Goal: Task Accomplishment & Management: Complete application form

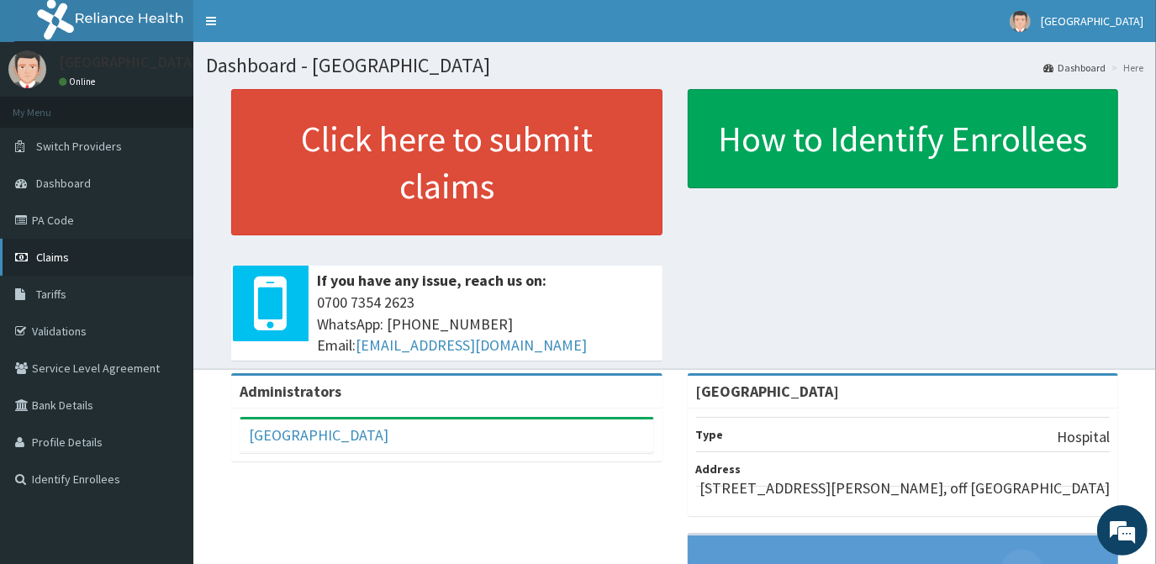
click at [57, 256] on span "Claims" at bounding box center [52, 257] width 33 height 15
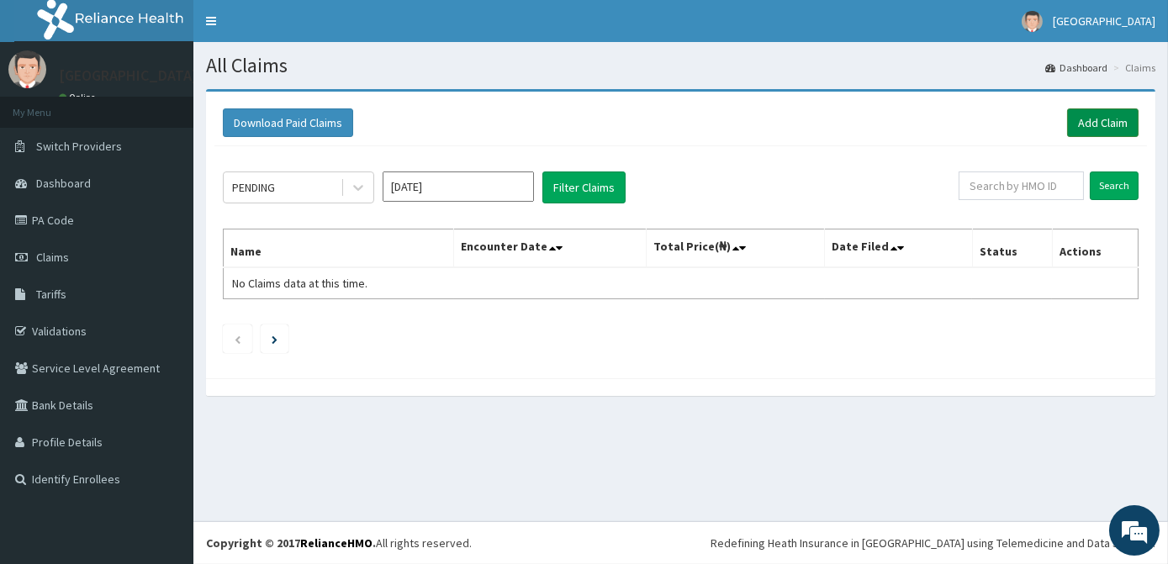
click at [1105, 119] on link "Add Claim" at bounding box center [1102, 122] width 71 height 29
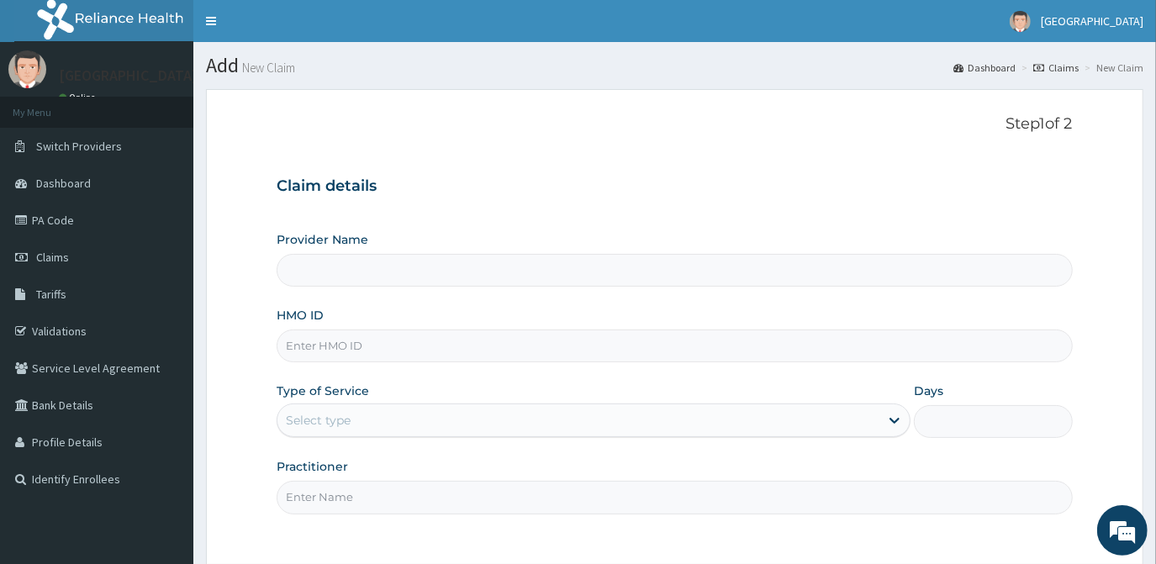
type input "[GEOGRAPHIC_DATA]"
click at [483, 353] on input "HMO ID" at bounding box center [674, 346] width 795 height 33
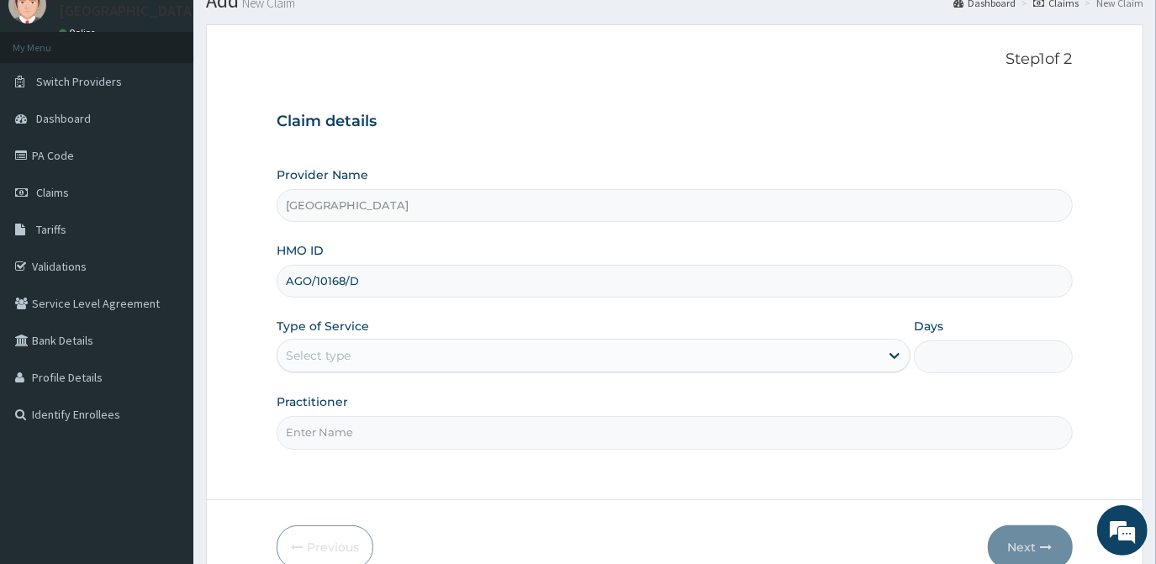
scroll to position [150, 0]
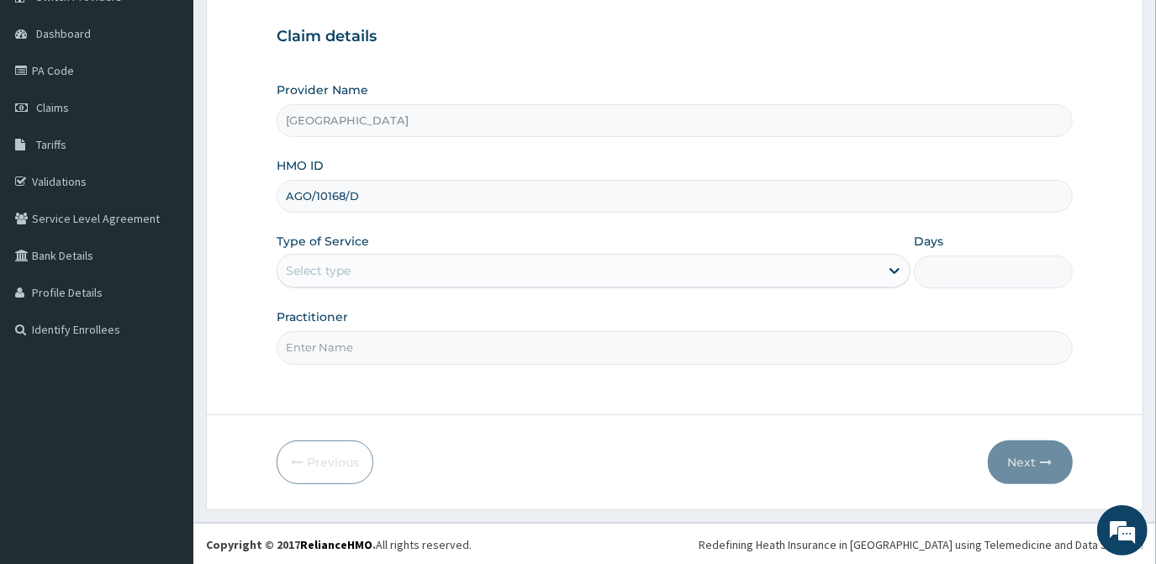
type input "AGO/10168/D"
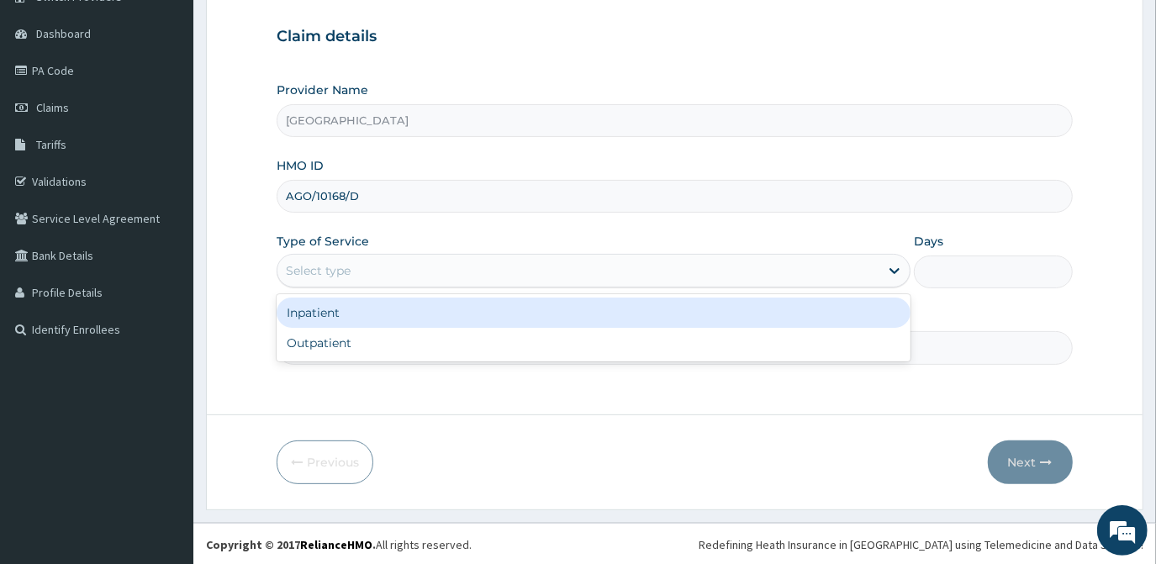
click at [471, 267] on div "Select type" at bounding box center [578, 270] width 602 height 27
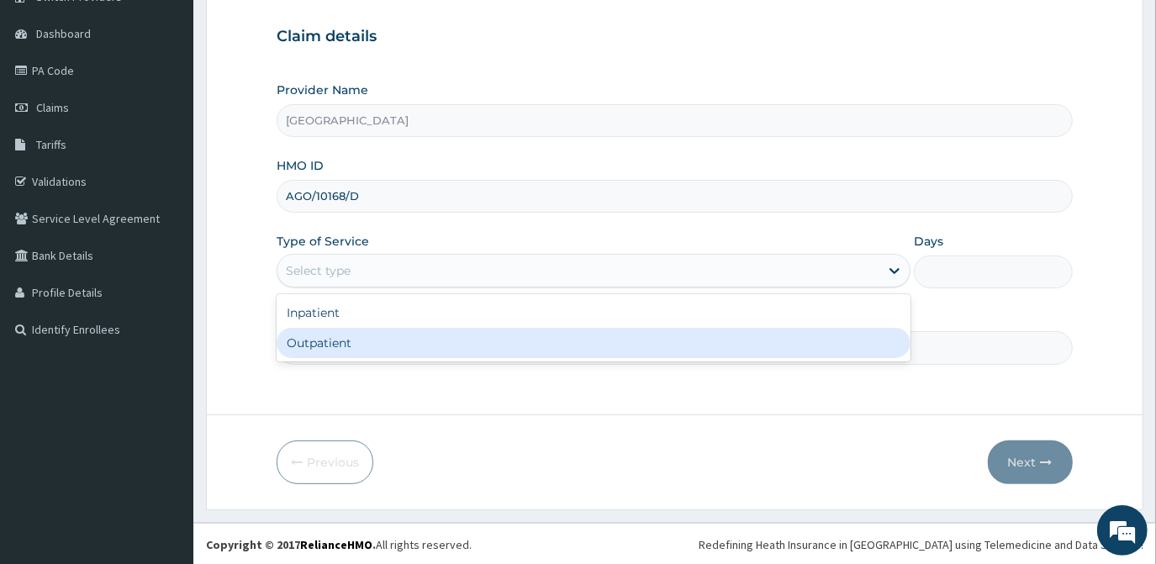
click at [383, 344] on div "Outpatient" at bounding box center [594, 343] width 634 height 30
type input "1"
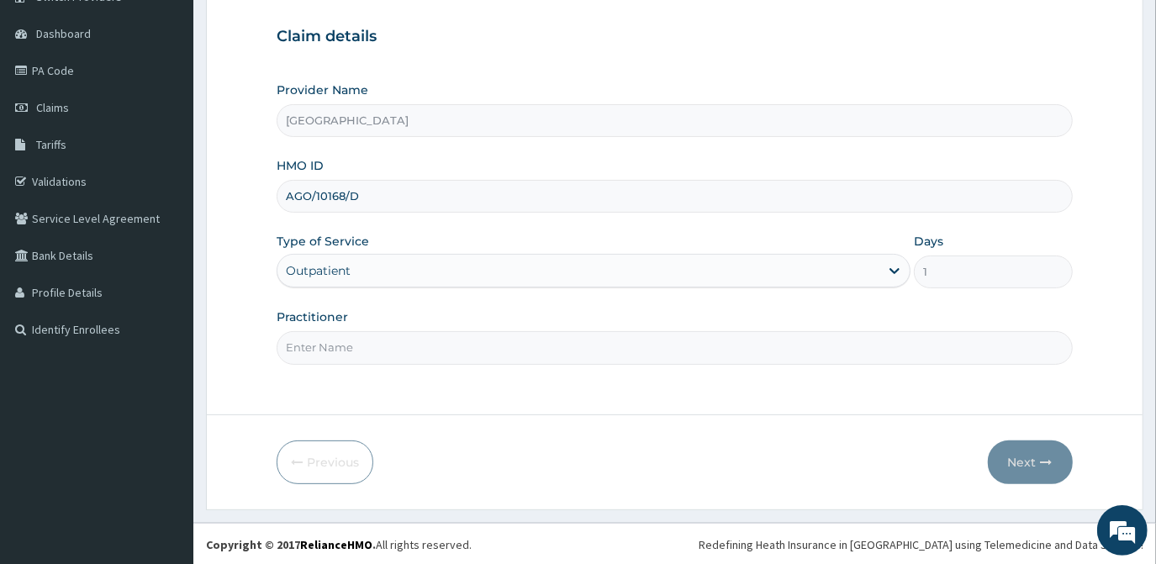
click at [510, 350] on input "Practitioner" at bounding box center [674, 347] width 795 height 33
type input "DR. ELIZABETH"
click at [1033, 458] on button "Next" at bounding box center [1030, 463] width 85 height 44
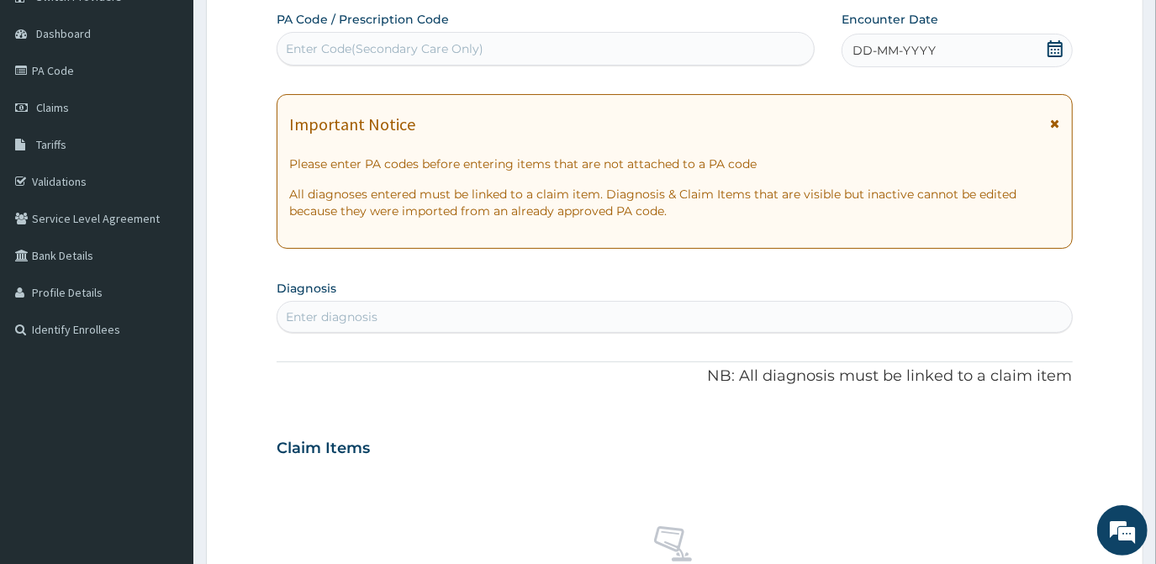
click at [1051, 47] on icon at bounding box center [1055, 48] width 17 height 17
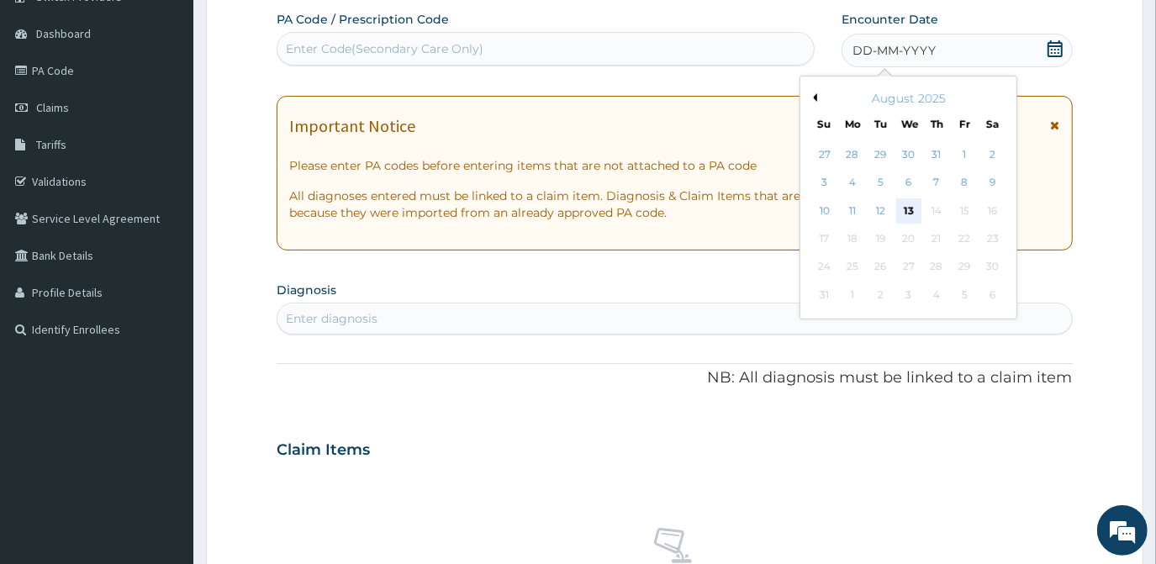
click at [903, 209] on div "13" at bounding box center [908, 210] width 25 height 25
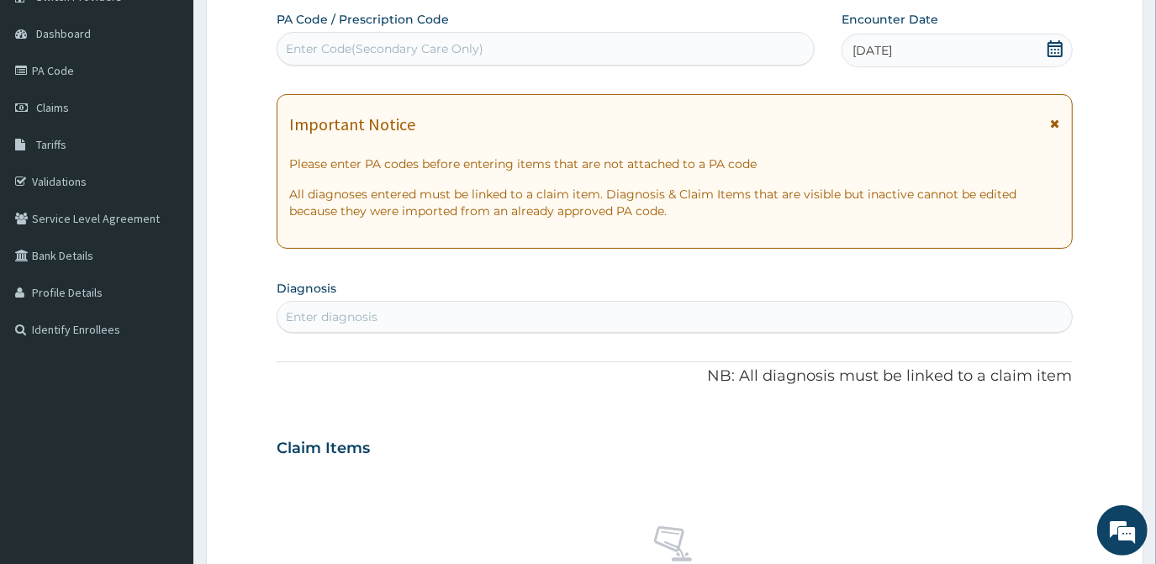
click at [549, 315] on div "Enter diagnosis" at bounding box center [674, 317] width 794 height 27
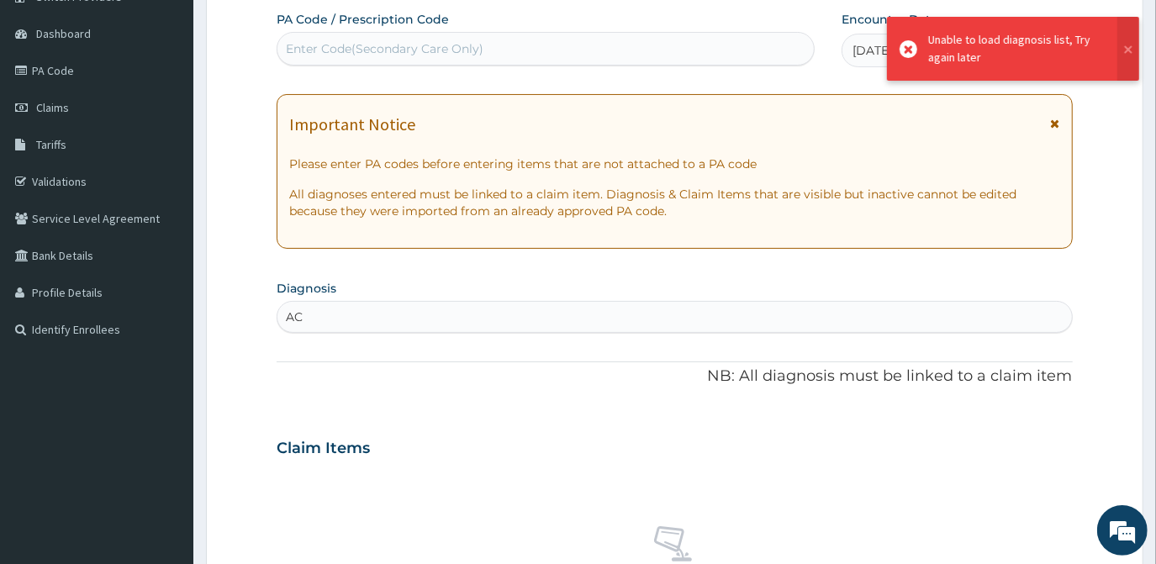
type input "A"
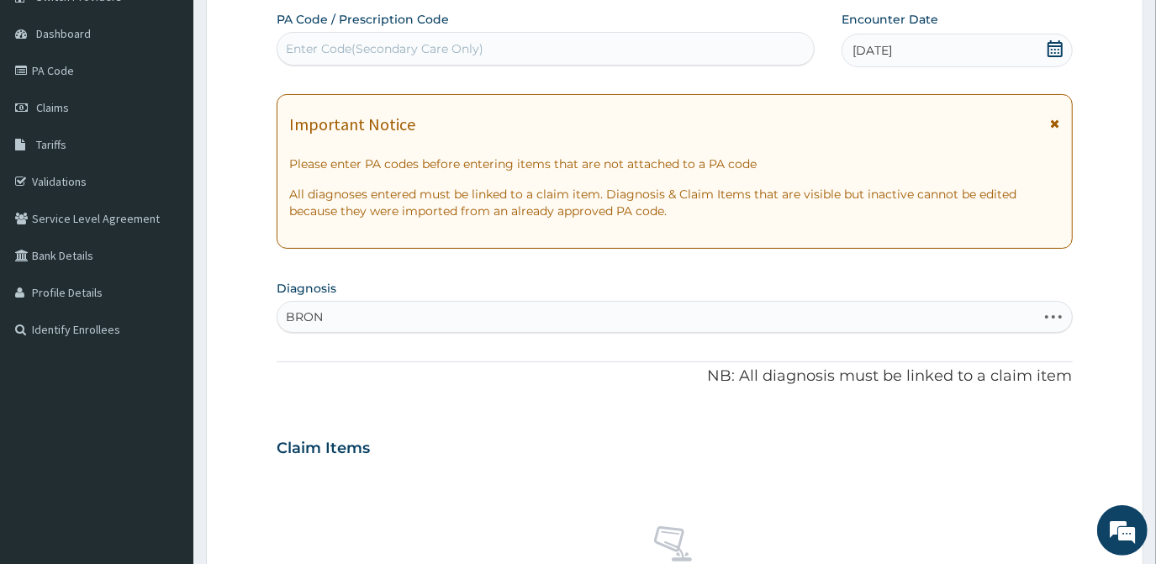
type input "BRON"
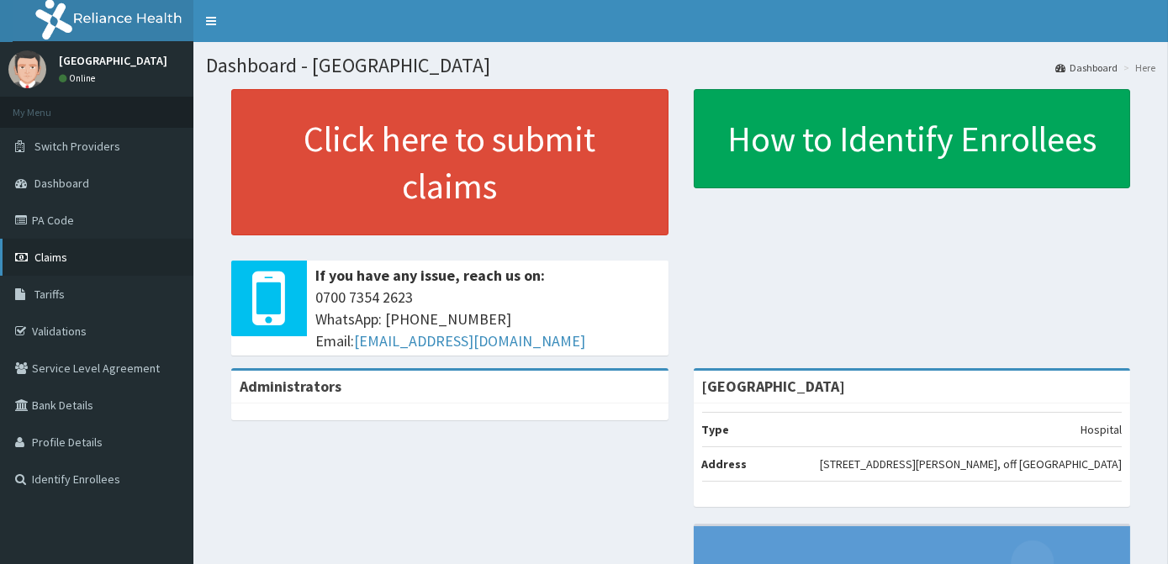
click at [55, 259] on span "Claims" at bounding box center [50, 257] width 33 height 15
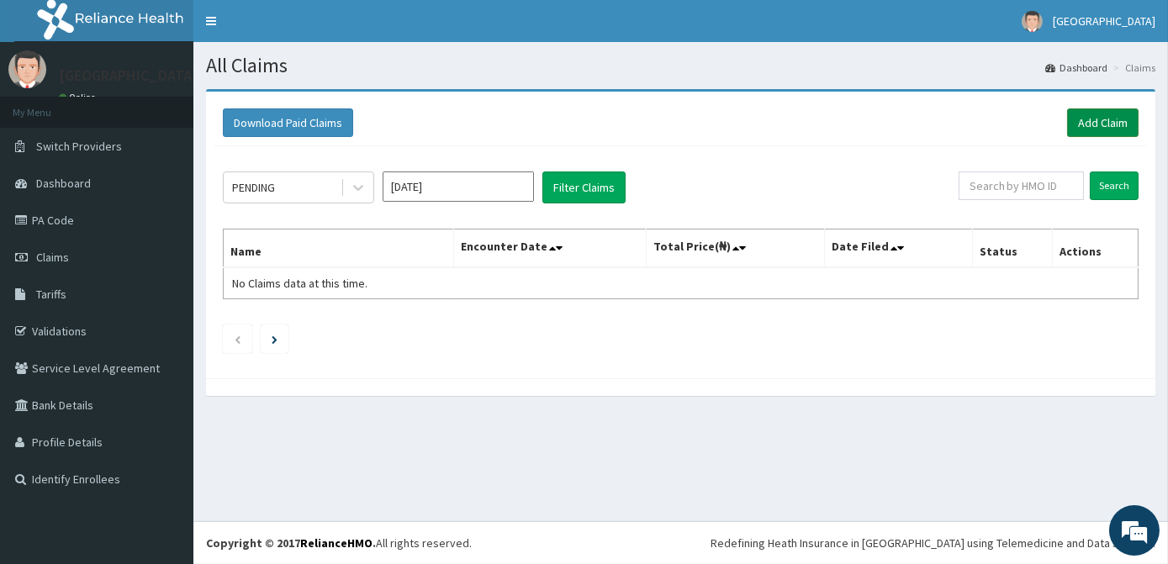
click at [1117, 123] on link "Add Claim" at bounding box center [1102, 122] width 71 height 29
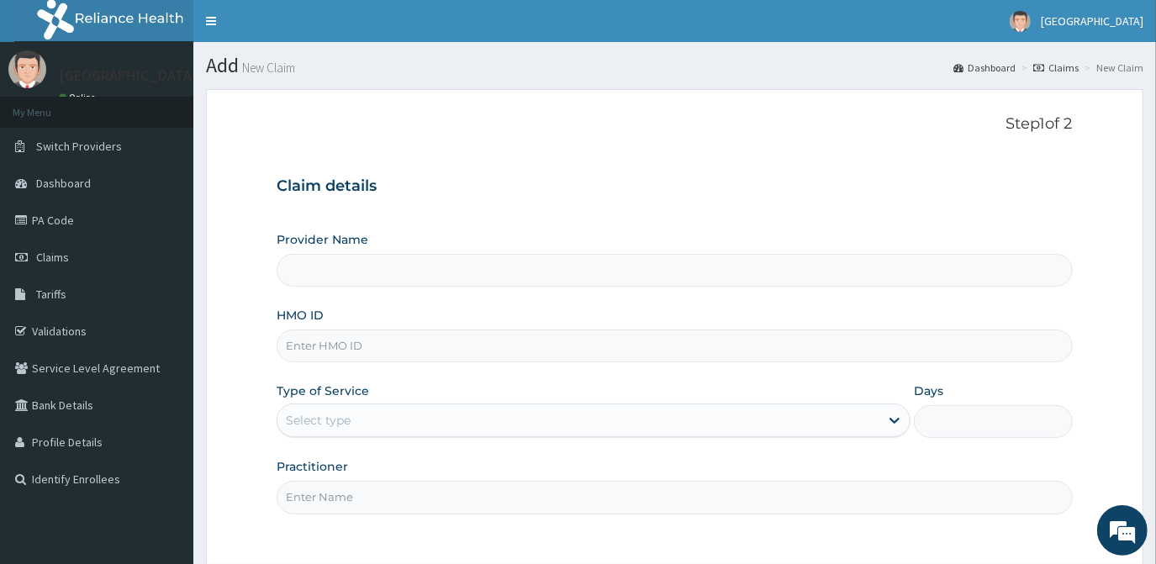
type input "[GEOGRAPHIC_DATA]"
click at [354, 345] on input "HMO ID" at bounding box center [674, 346] width 795 height 33
type input "AGO/10168/D"
click at [413, 422] on div "Select type" at bounding box center [578, 420] width 602 height 27
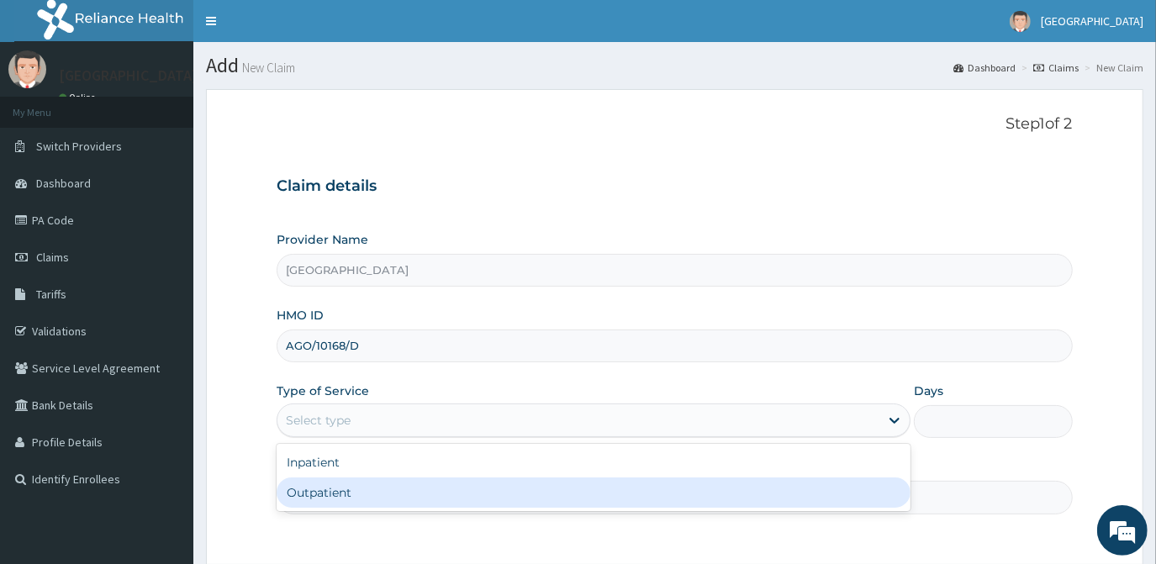
click at [362, 489] on div "Outpatient" at bounding box center [594, 493] width 634 height 30
type input "1"
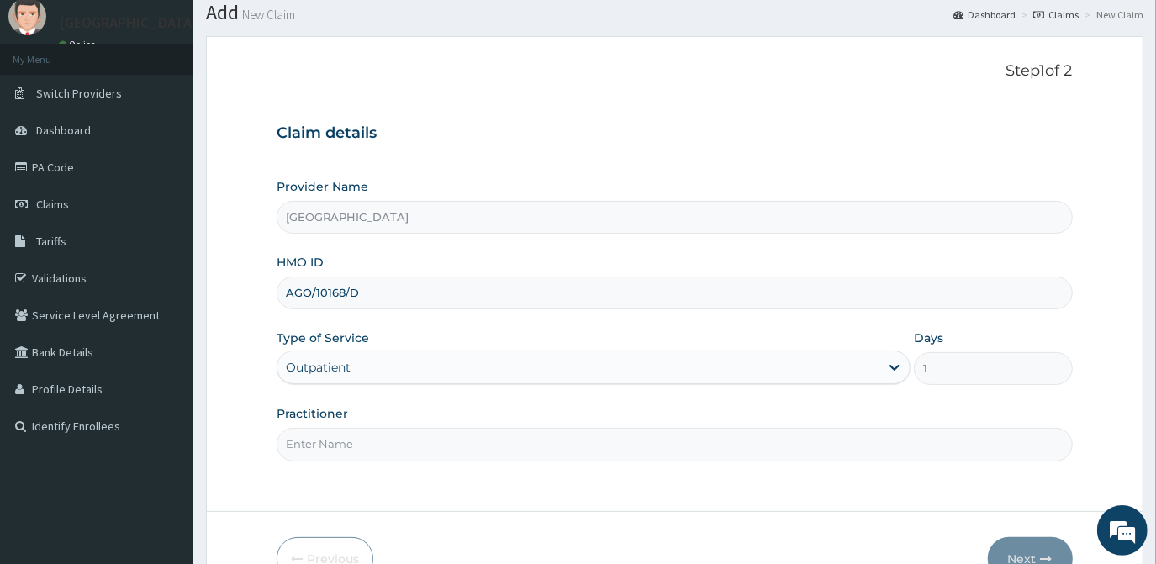
scroll to position [150, 0]
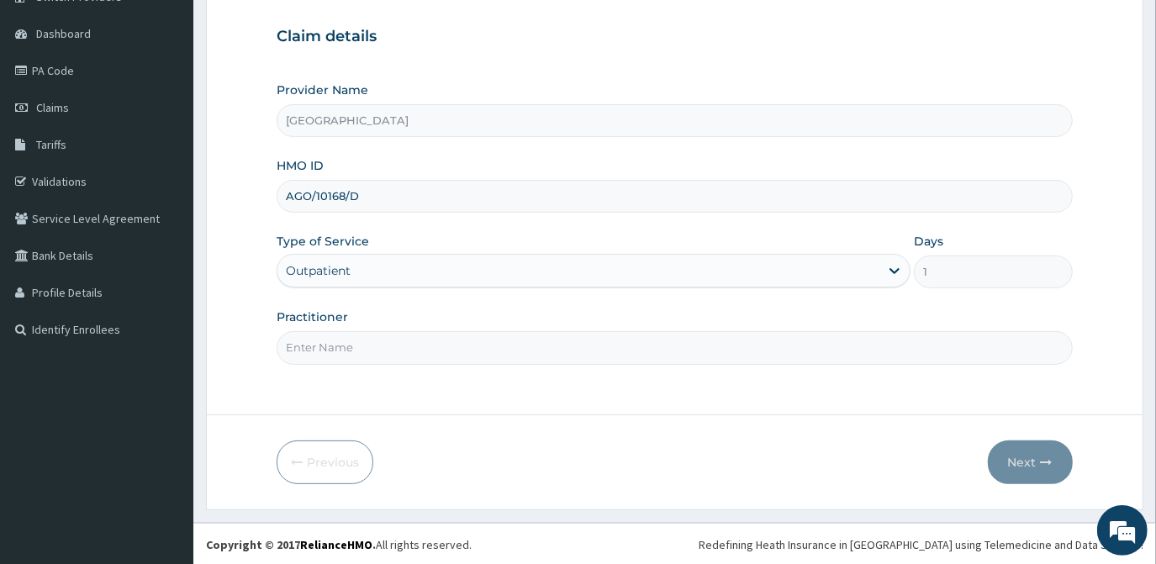
click at [443, 348] on input "Practitioner" at bounding box center [674, 347] width 795 height 33
type input "DR. ELIZABETH"
click at [1031, 462] on button "Next" at bounding box center [1030, 463] width 85 height 44
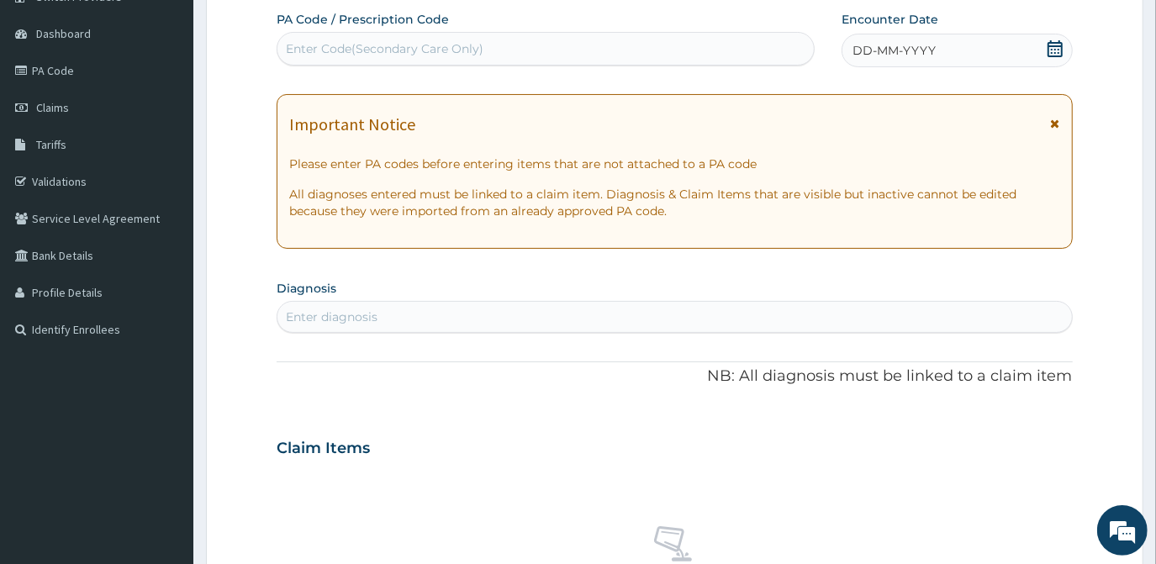
click at [1049, 48] on icon at bounding box center [1055, 48] width 15 height 17
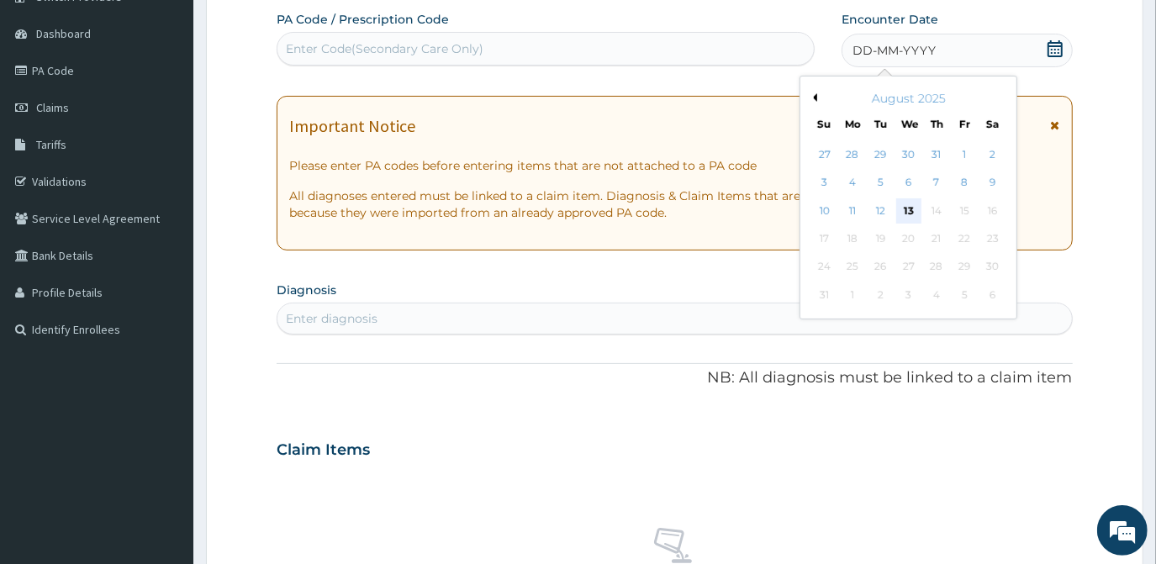
click at [907, 214] on div "13" at bounding box center [908, 210] width 25 height 25
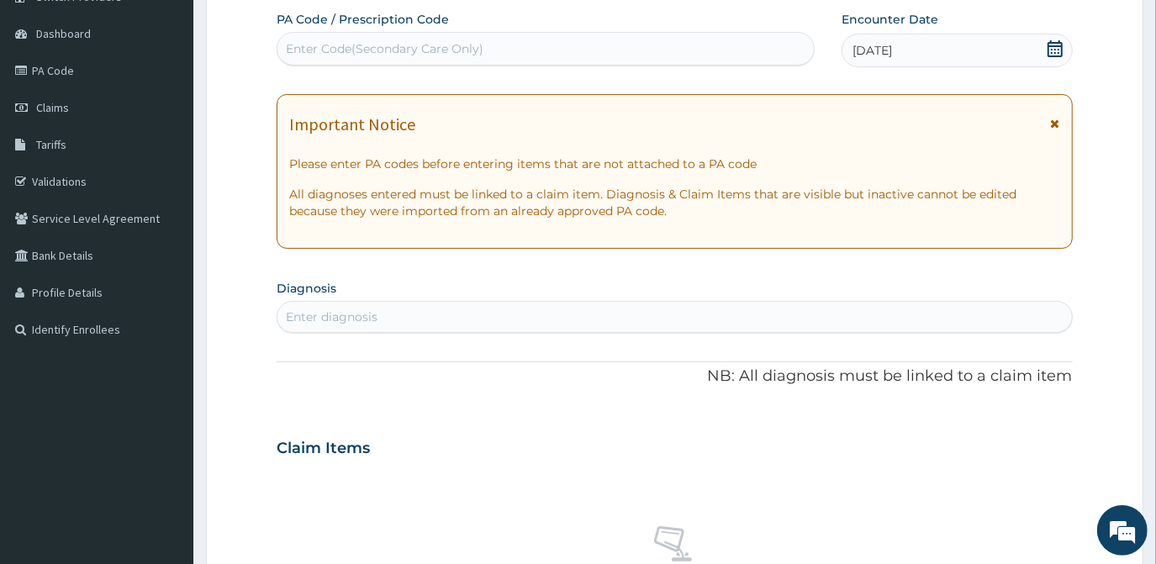
click at [441, 316] on div "Enter diagnosis" at bounding box center [674, 317] width 794 height 27
type input "M"
type input "BRONCH"
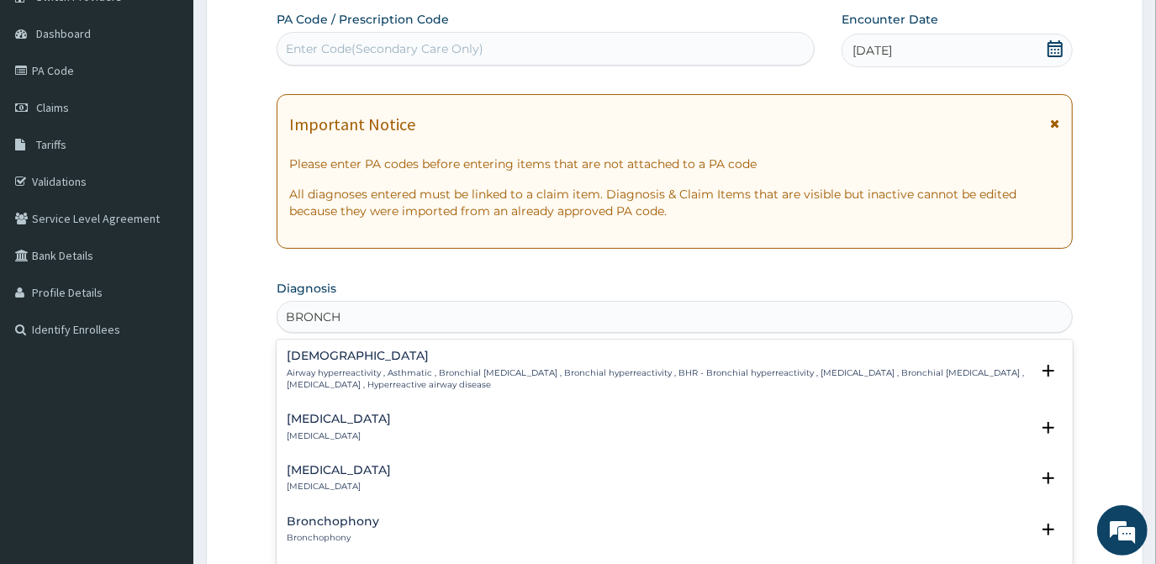
click at [354, 429] on div "Bronchitis Bronchitis" at bounding box center [674, 427] width 775 height 29
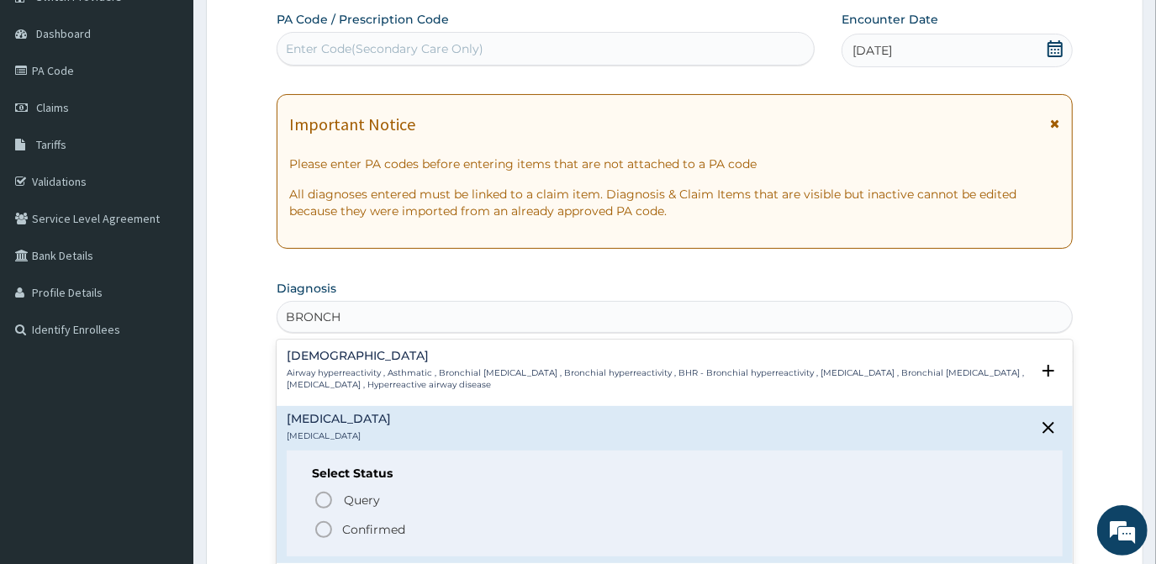
click at [381, 528] on p "Confirmed" at bounding box center [373, 529] width 63 height 17
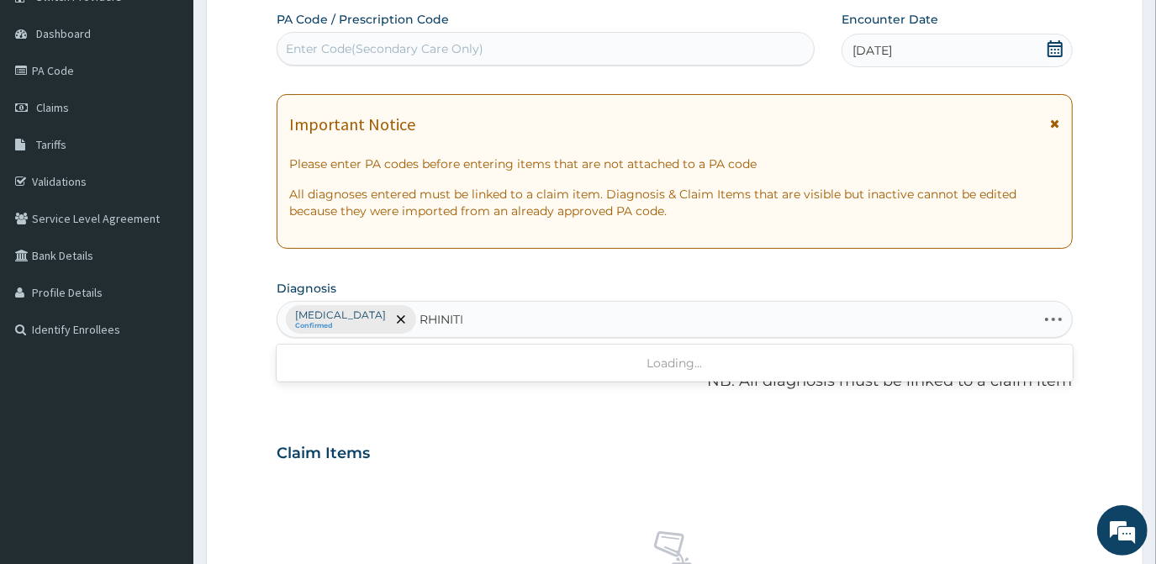
type input "RHINITIS"
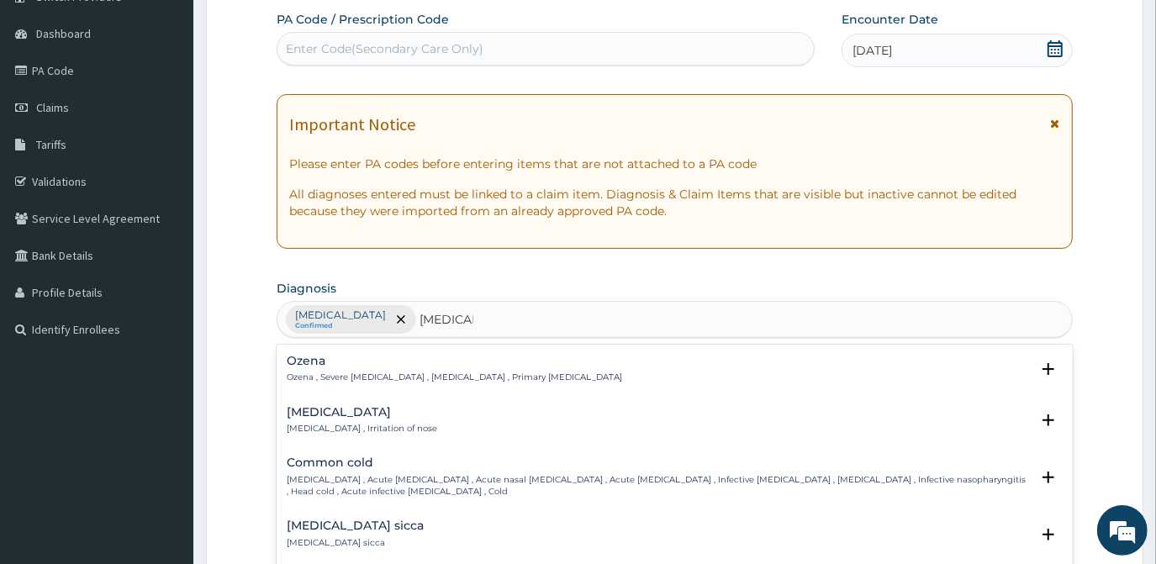
click at [341, 411] on h4 "Rhinitis" at bounding box center [362, 412] width 151 height 13
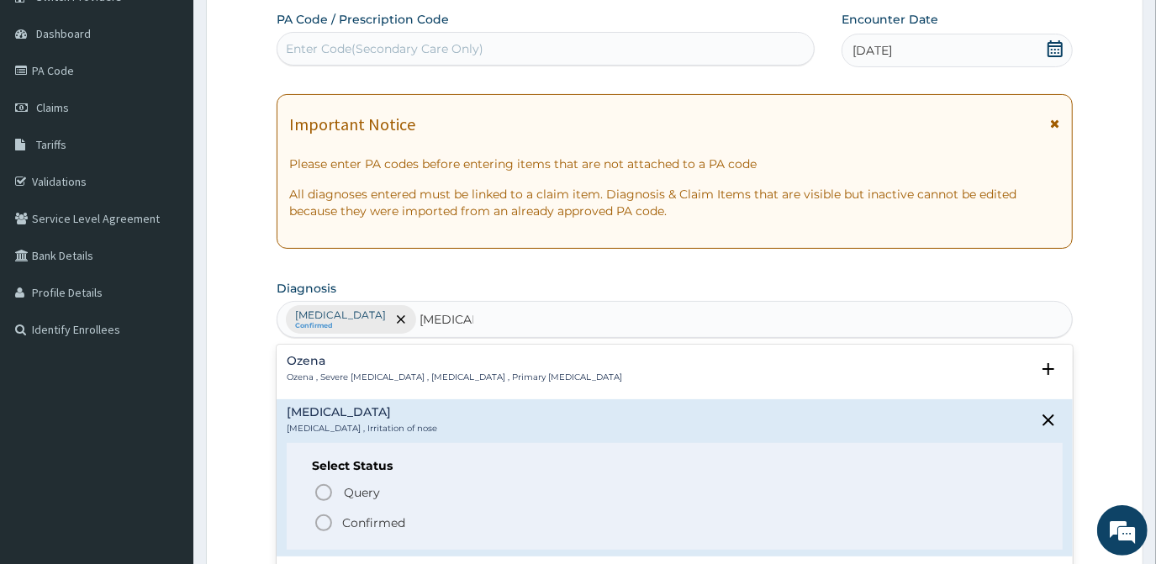
click at [369, 523] on p "Confirmed" at bounding box center [373, 523] width 63 height 17
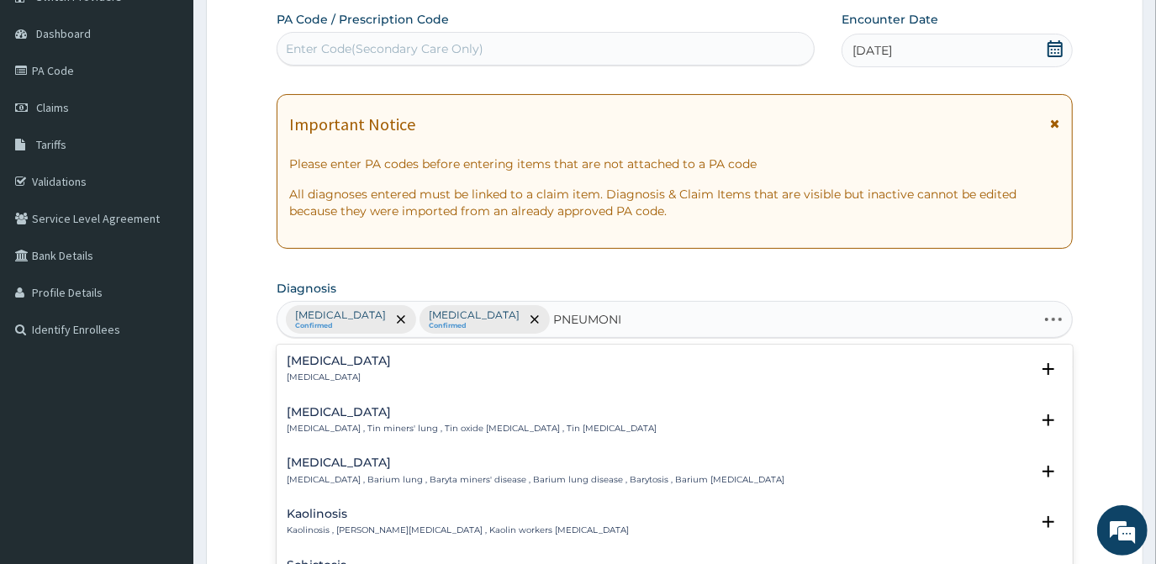
type input "PNEUMONIA"
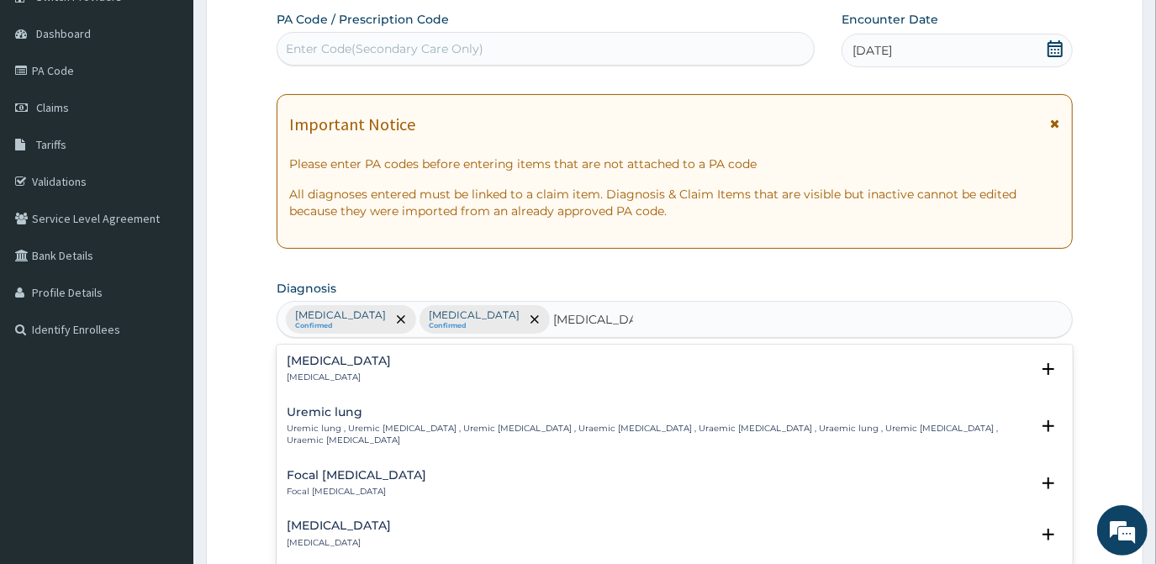
click at [299, 362] on h4 "Pneumonia" at bounding box center [339, 361] width 104 height 13
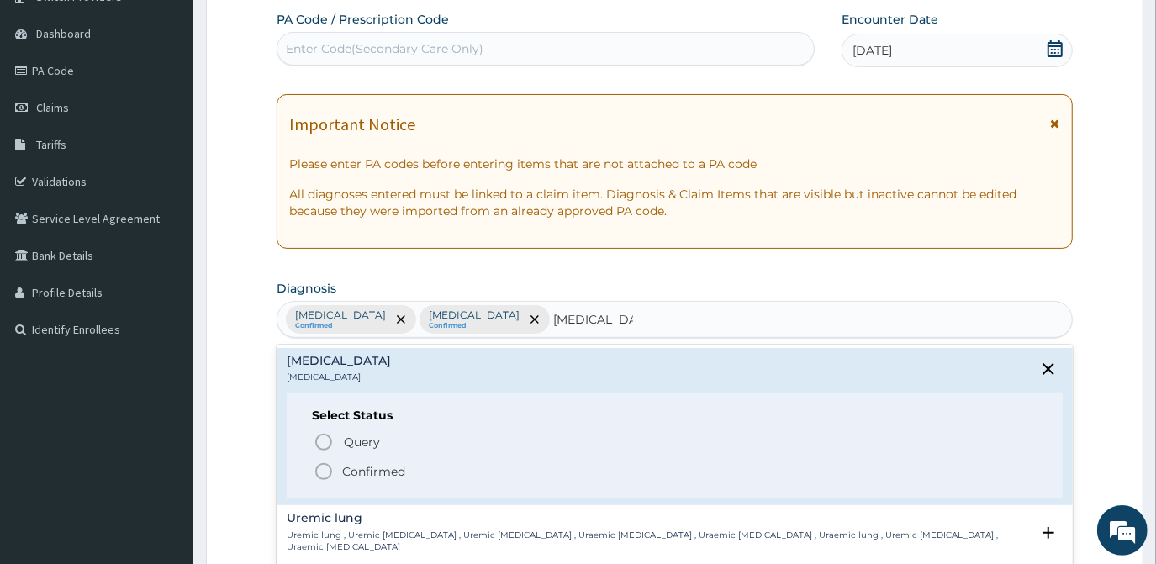
click at [365, 470] on p "Confirmed" at bounding box center [373, 471] width 63 height 17
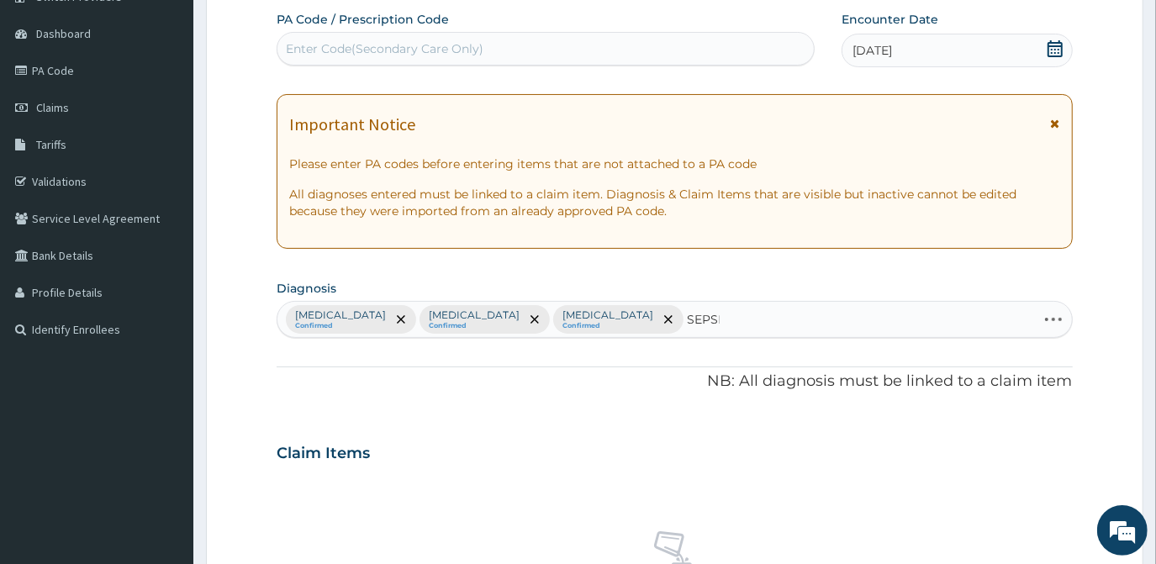
type input "SEPSIS"
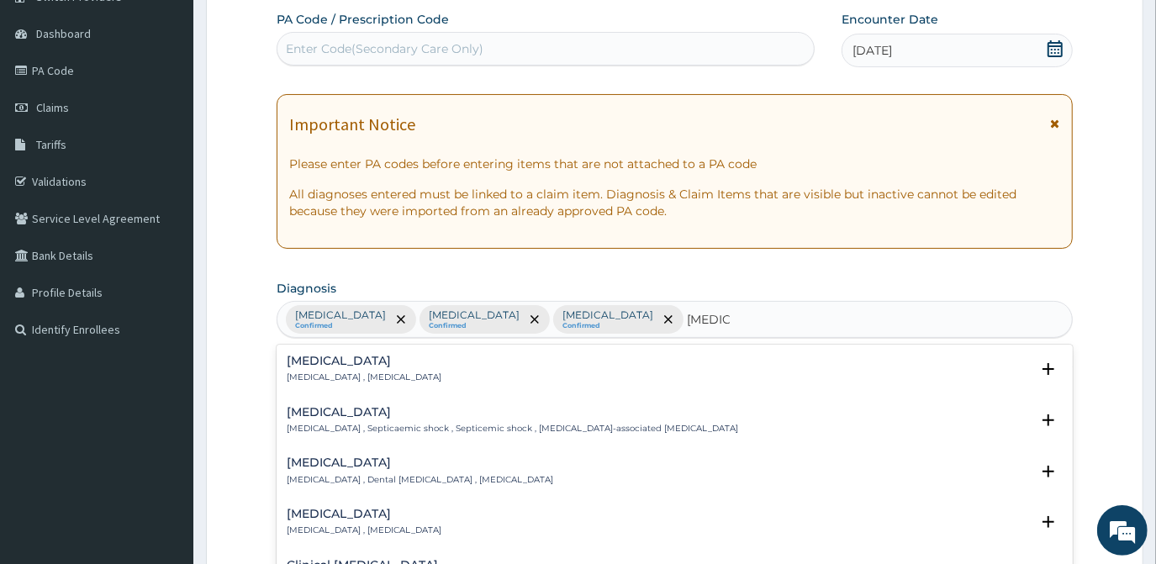
click at [334, 372] on p "Systemic infection , Sepsis" at bounding box center [364, 378] width 155 height 12
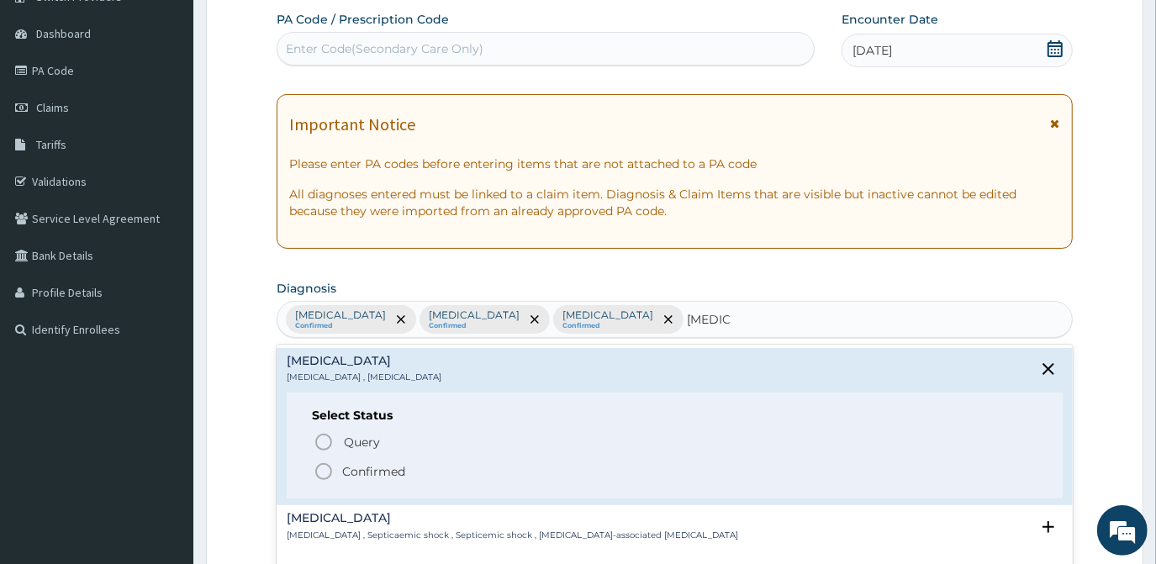
click at [372, 469] on p "Confirmed" at bounding box center [373, 471] width 63 height 17
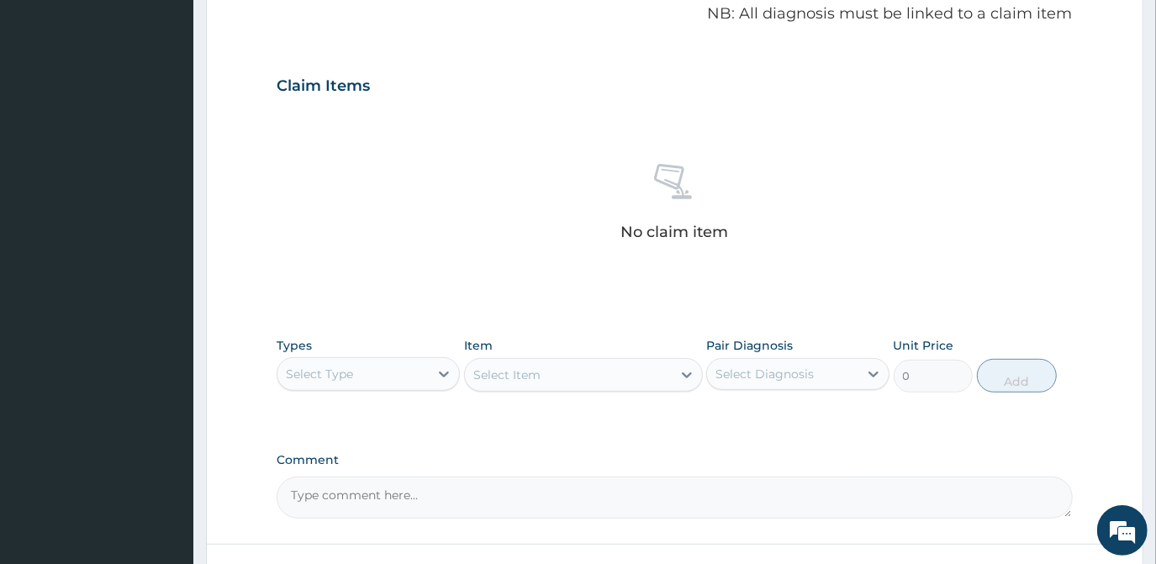
scroll to position [532, 0]
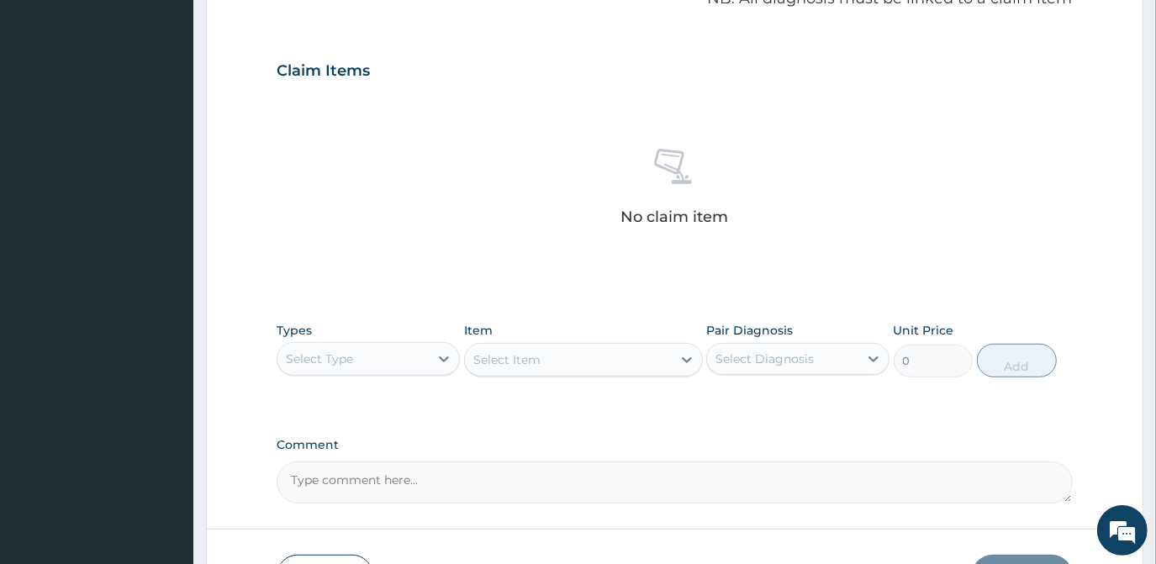
click at [368, 368] on div "Select Type" at bounding box center [352, 359] width 151 height 27
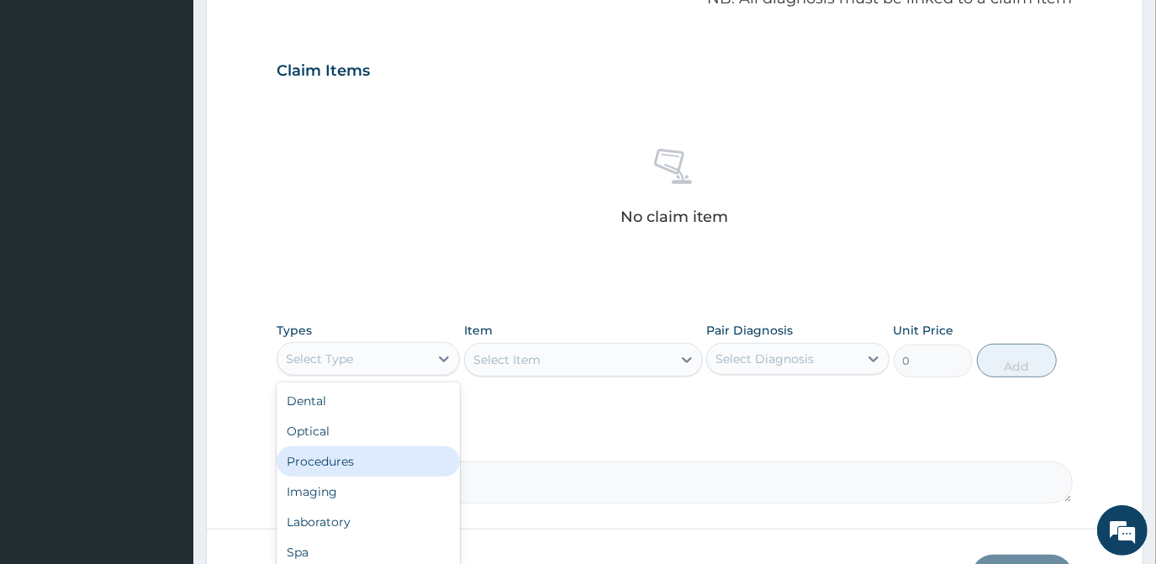
click at [363, 458] on div "Procedures" at bounding box center [368, 461] width 183 height 30
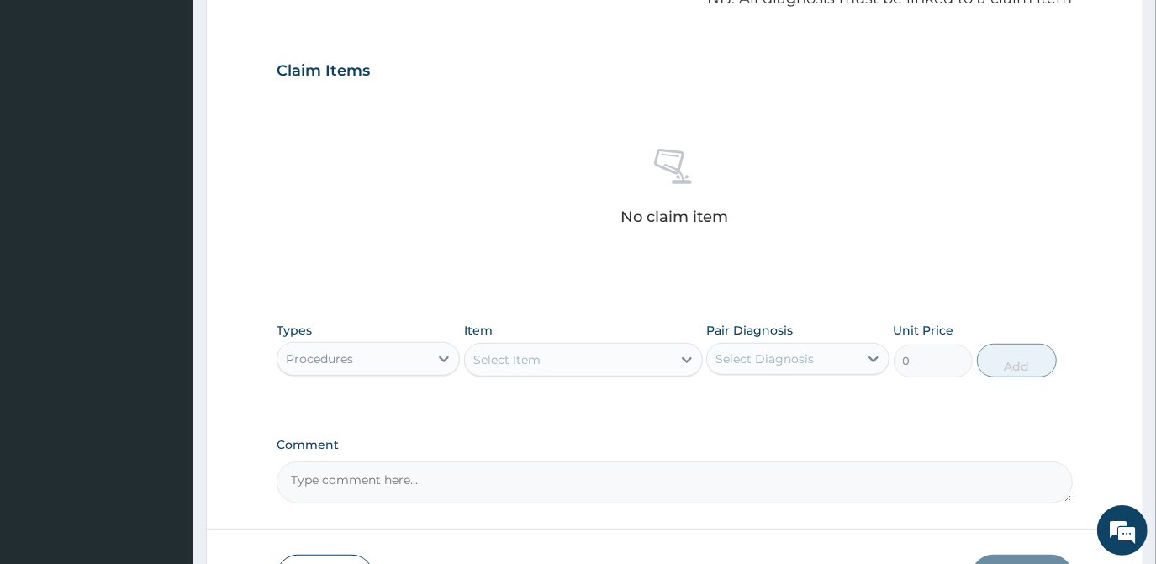
click at [561, 359] on div "Select Item" at bounding box center [568, 359] width 207 height 27
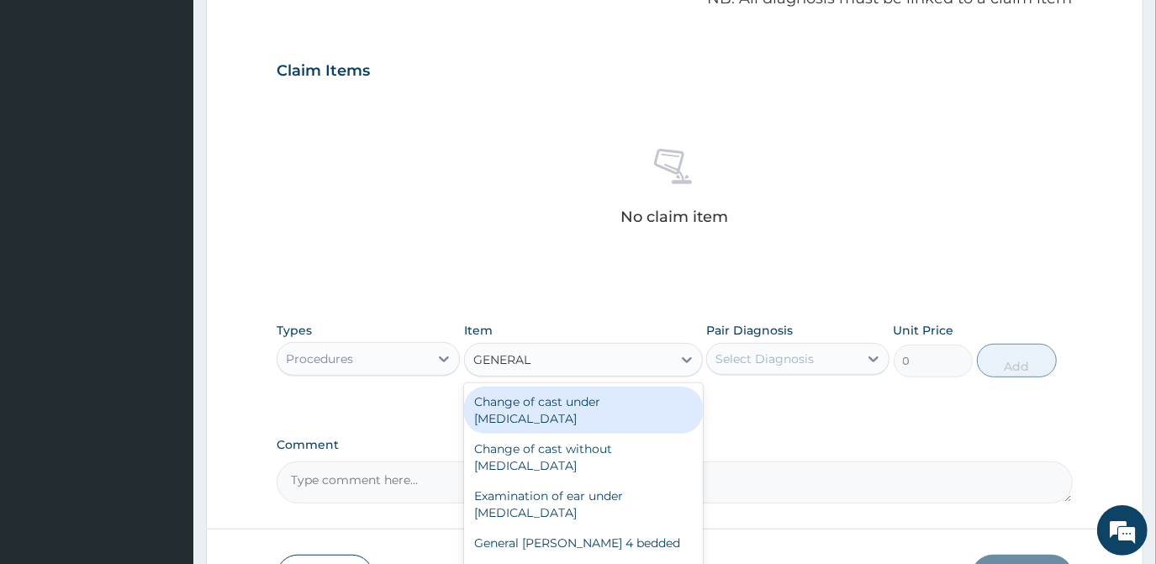
type input "GENERAL P"
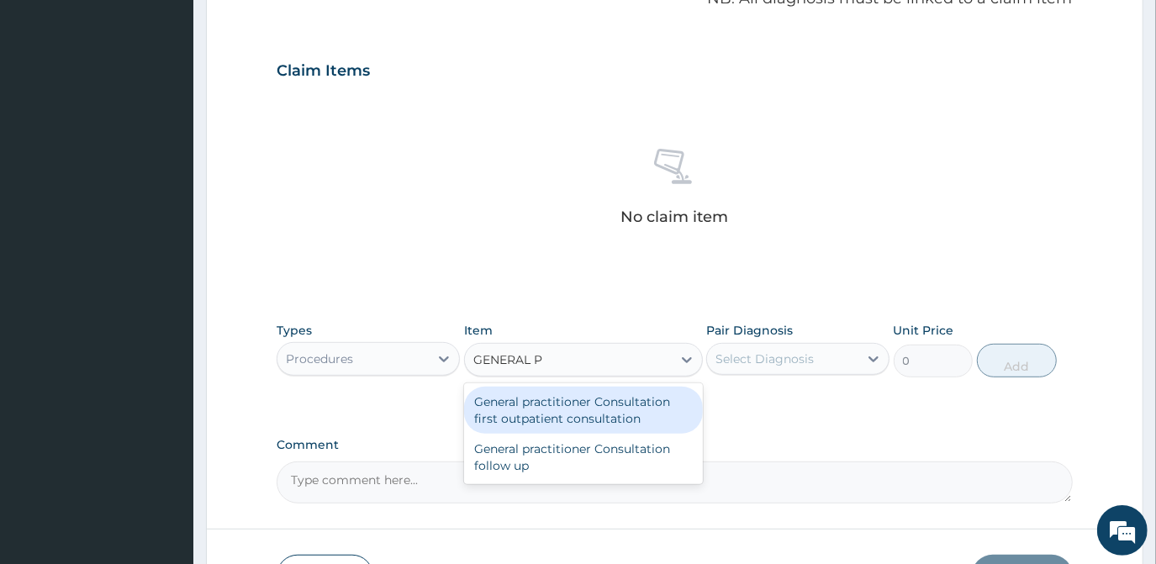
click at [562, 413] on div "General practitioner Consultation first outpatient consultation" at bounding box center [583, 410] width 239 height 47
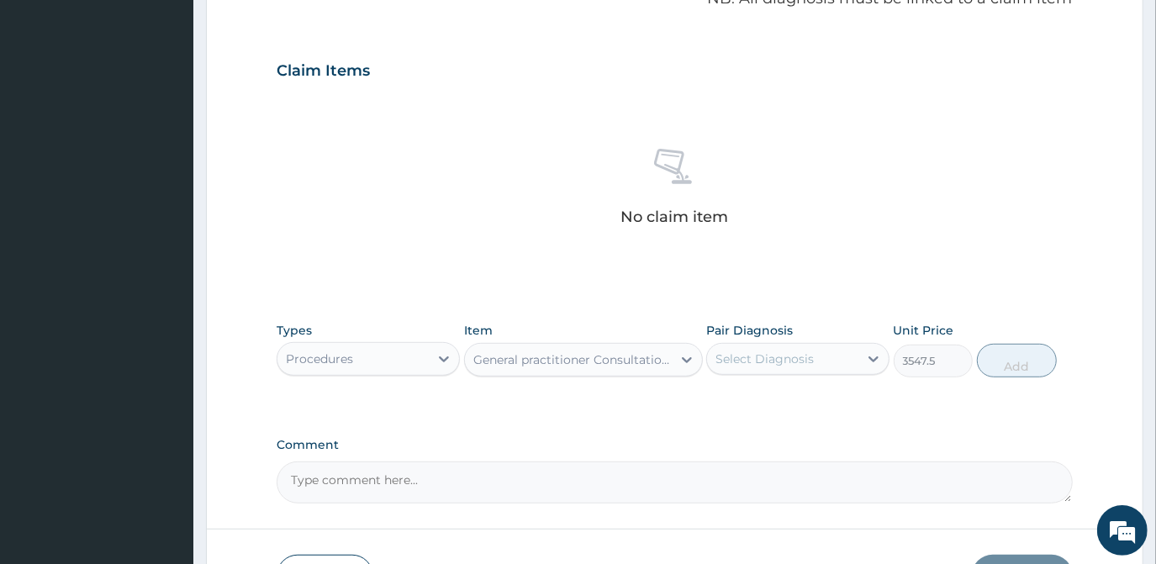
type input "3547.5"
click at [747, 357] on div "Select Diagnosis" at bounding box center [765, 359] width 98 height 17
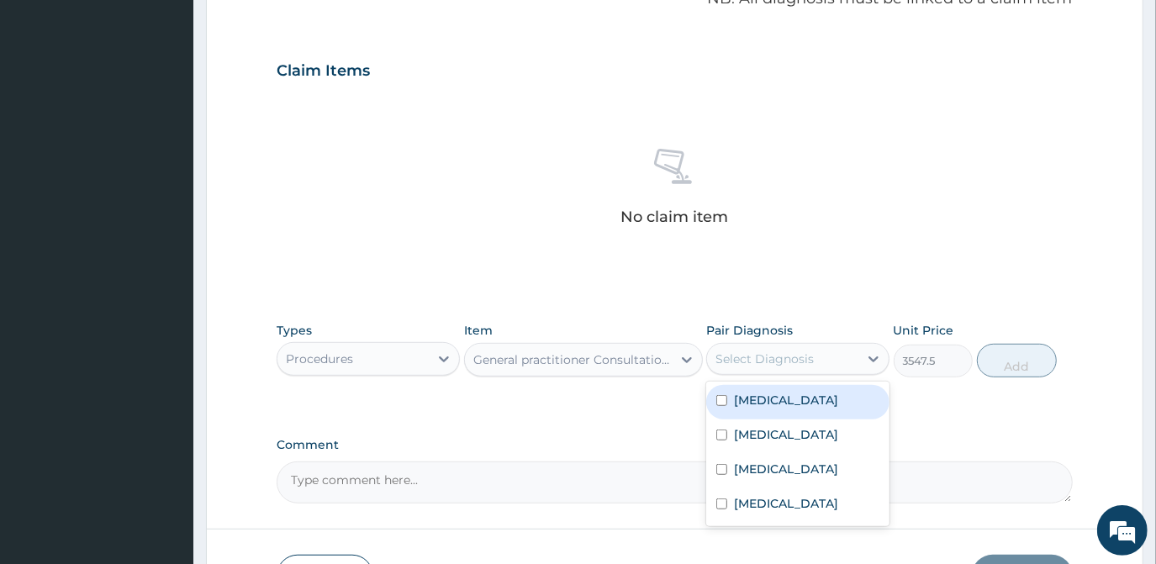
click at [724, 398] on input "checkbox" at bounding box center [721, 400] width 11 height 11
checkbox input "true"
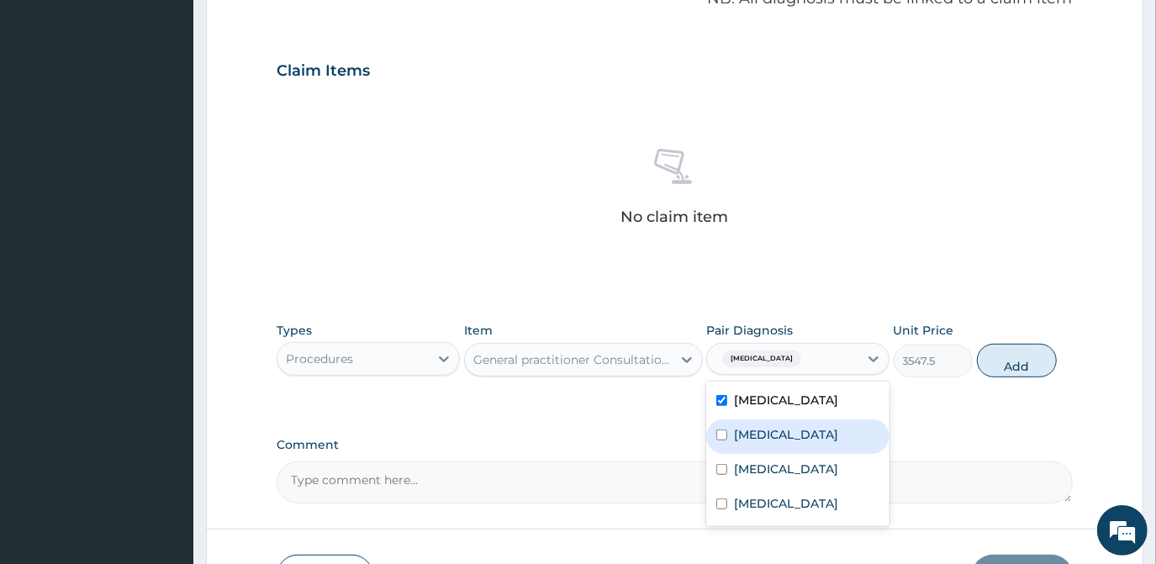
click at [719, 426] on div "Rhinitis" at bounding box center [797, 437] width 183 height 34
checkbox input "true"
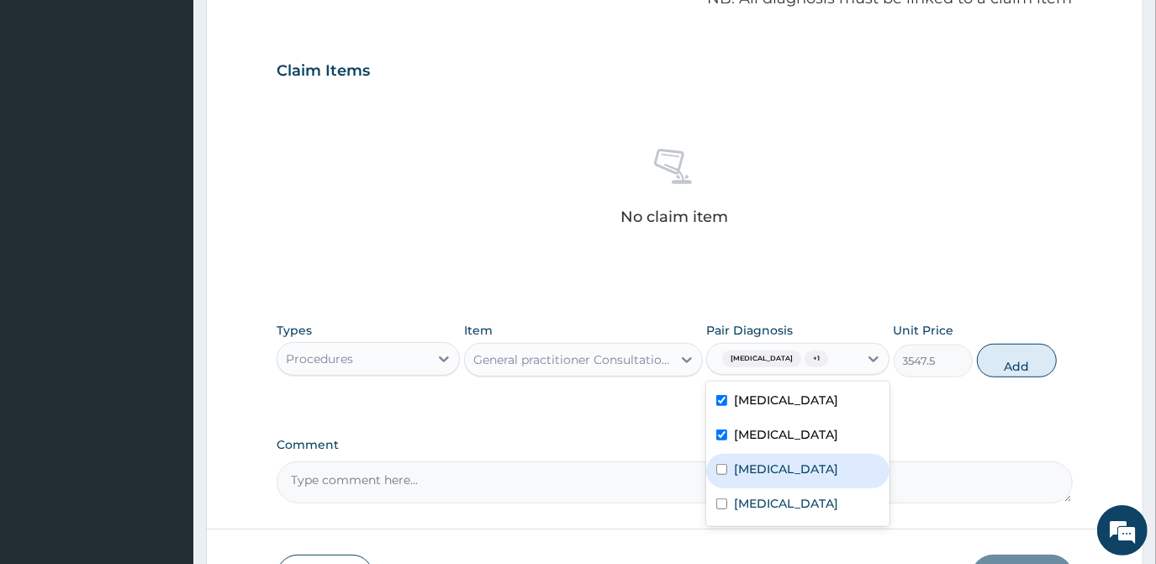
click at [716, 466] on input "checkbox" at bounding box center [721, 469] width 11 height 11
checkbox input "true"
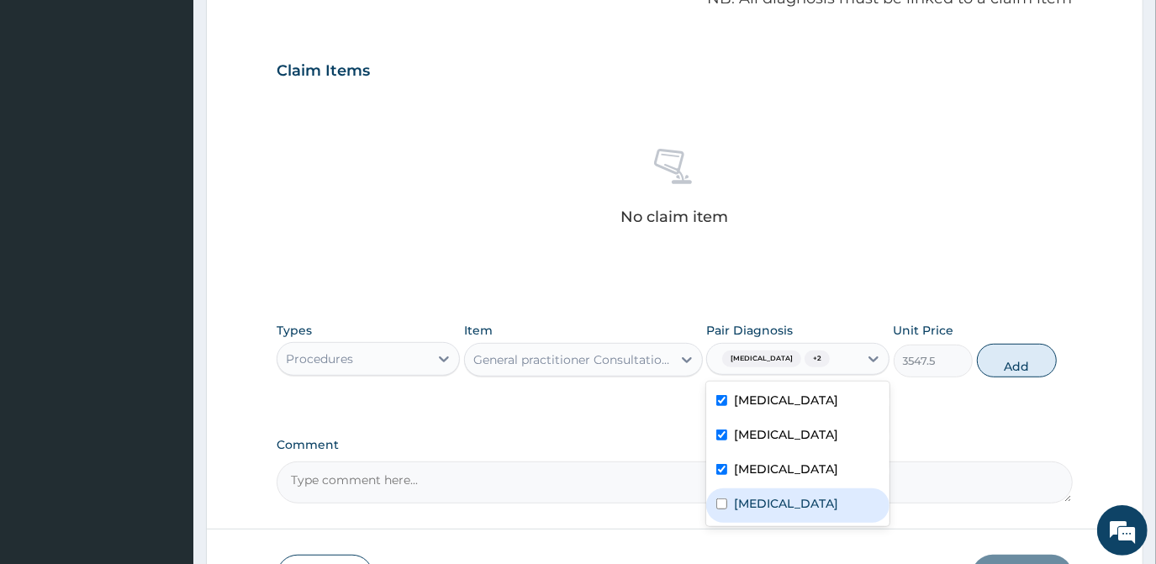
click at [718, 507] on input "checkbox" at bounding box center [721, 504] width 11 height 11
checkbox input "true"
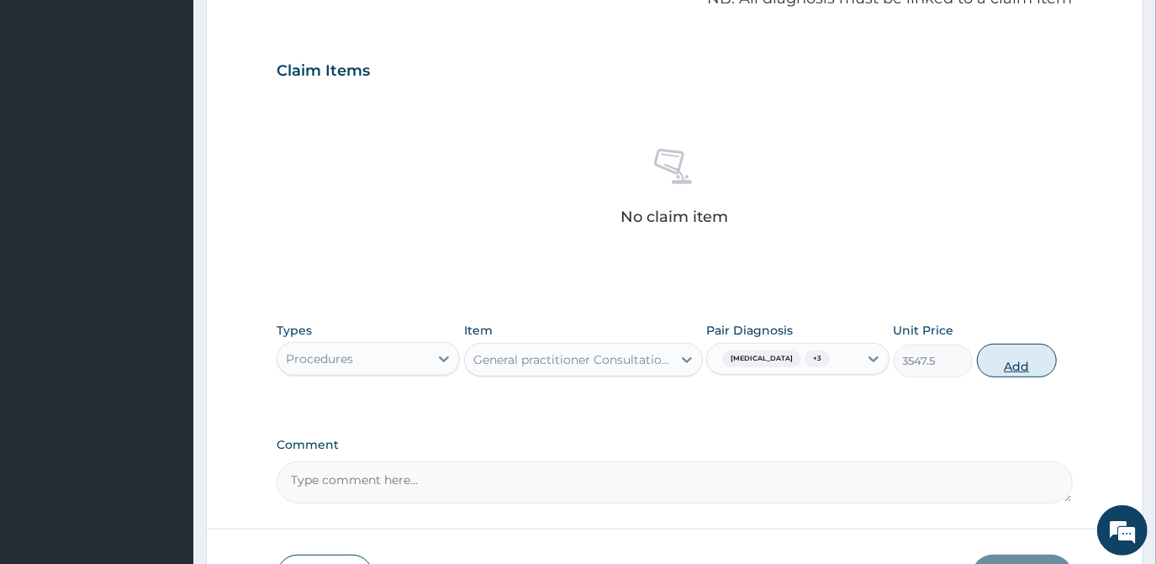
click at [1012, 357] on button "Add" at bounding box center [1017, 361] width 80 height 34
type input "0"
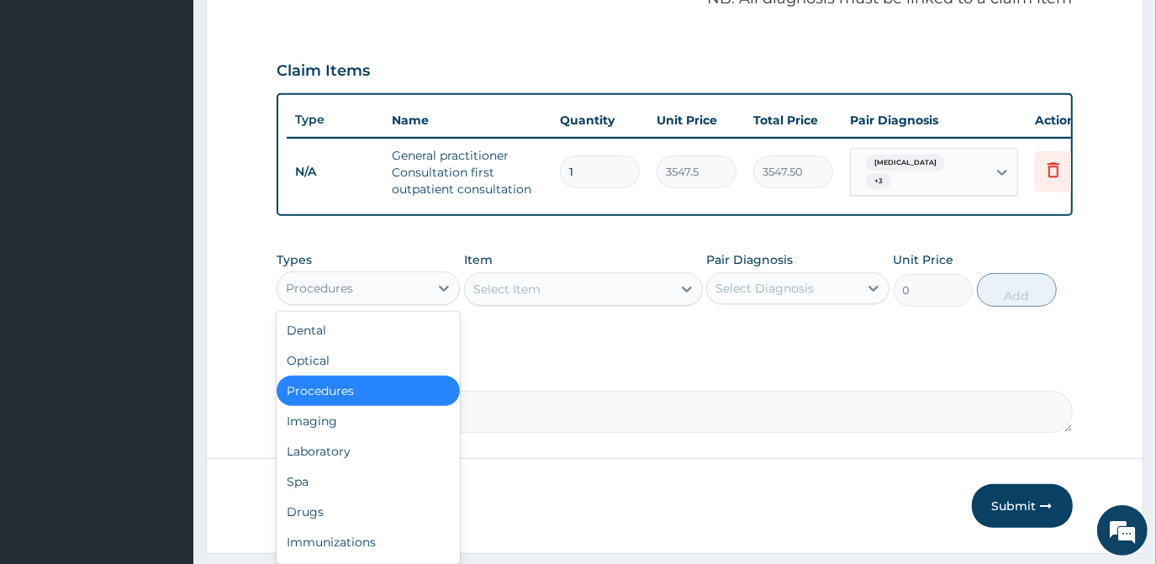
click at [336, 297] on div "Procedures" at bounding box center [319, 288] width 67 height 17
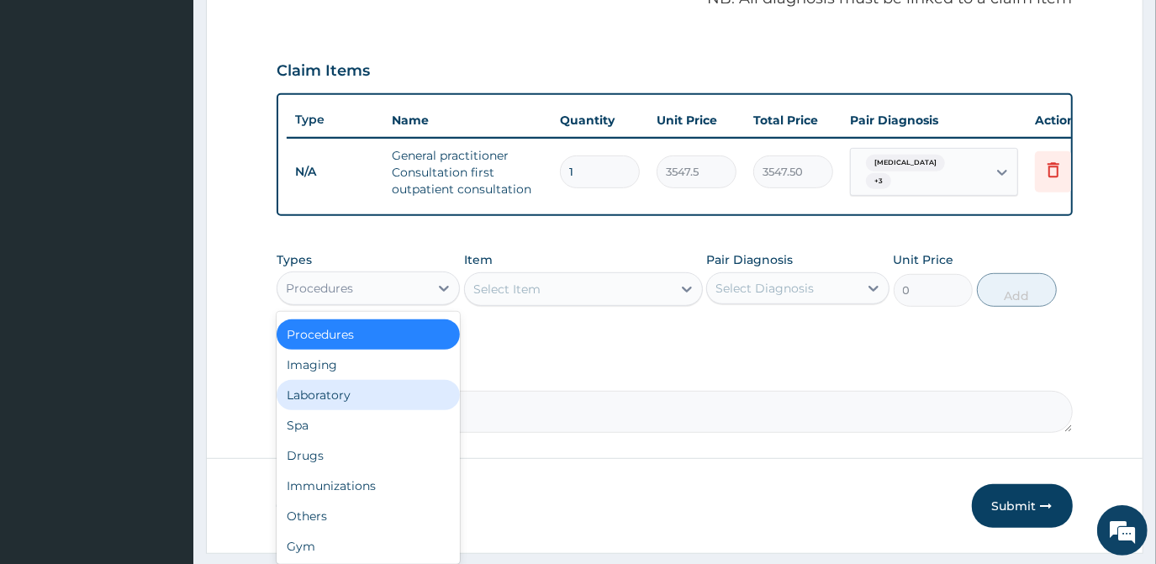
click at [327, 400] on div "Laboratory" at bounding box center [368, 395] width 183 height 30
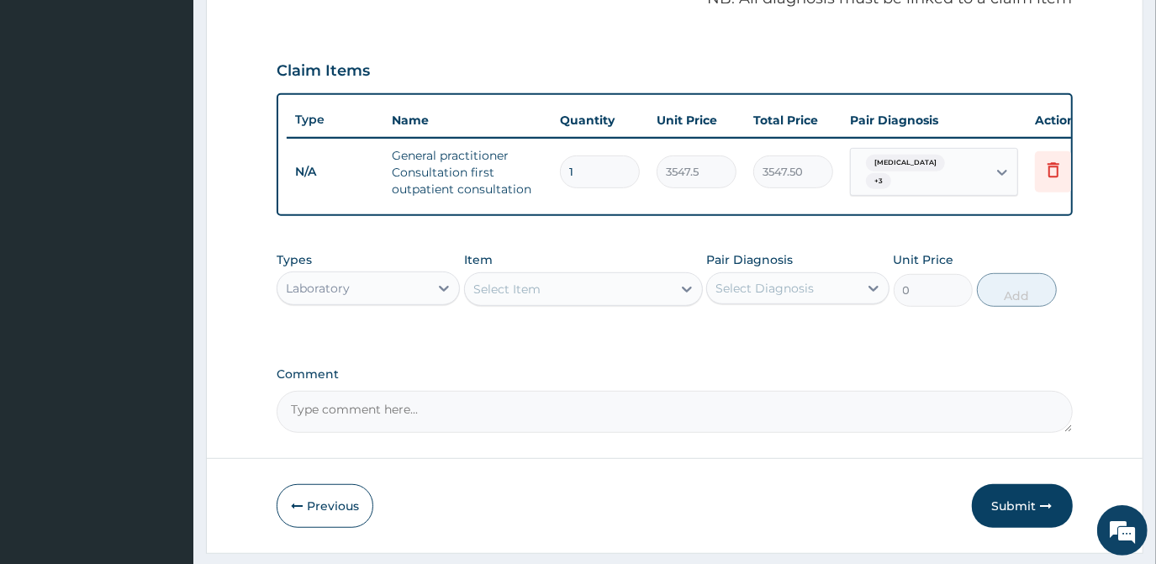
click at [570, 295] on div "Select Item" at bounding box center [568, 289] width 207 height 27
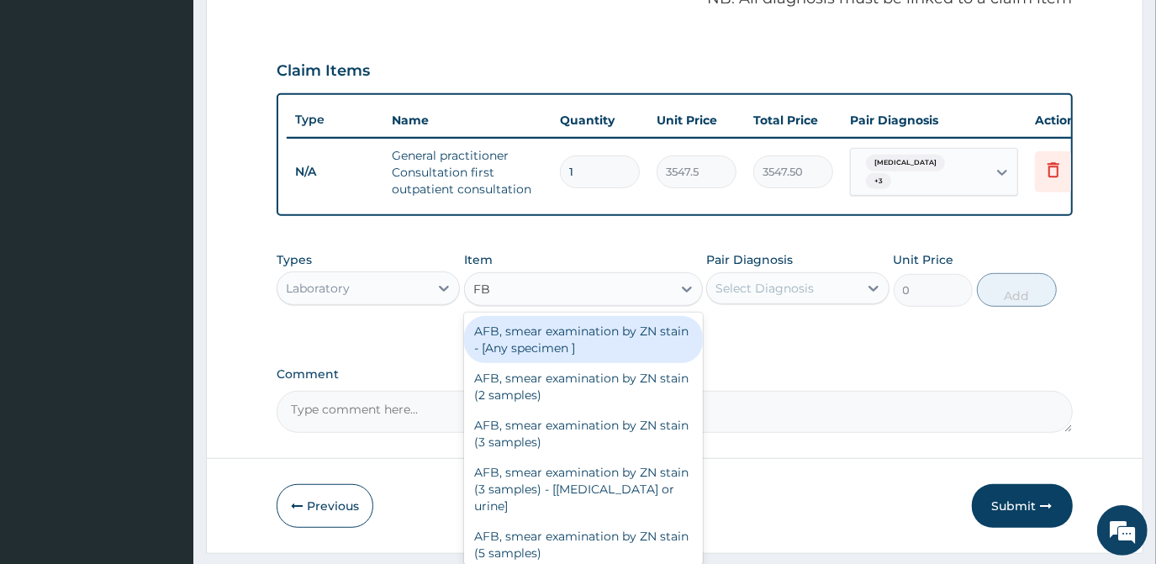
type input "FBC"
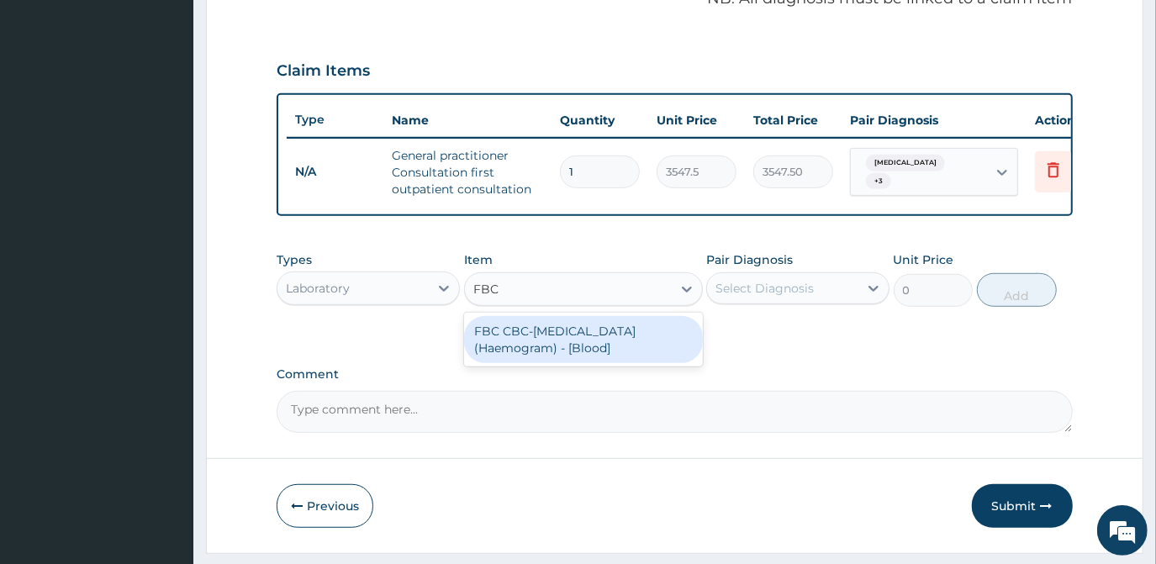
click at [558, 351] on div "FBC CBC-Complete Blood Count (Haemogram) - [Blood]" at bounding box center [583, 339] width 239 height 47
type input "4300"
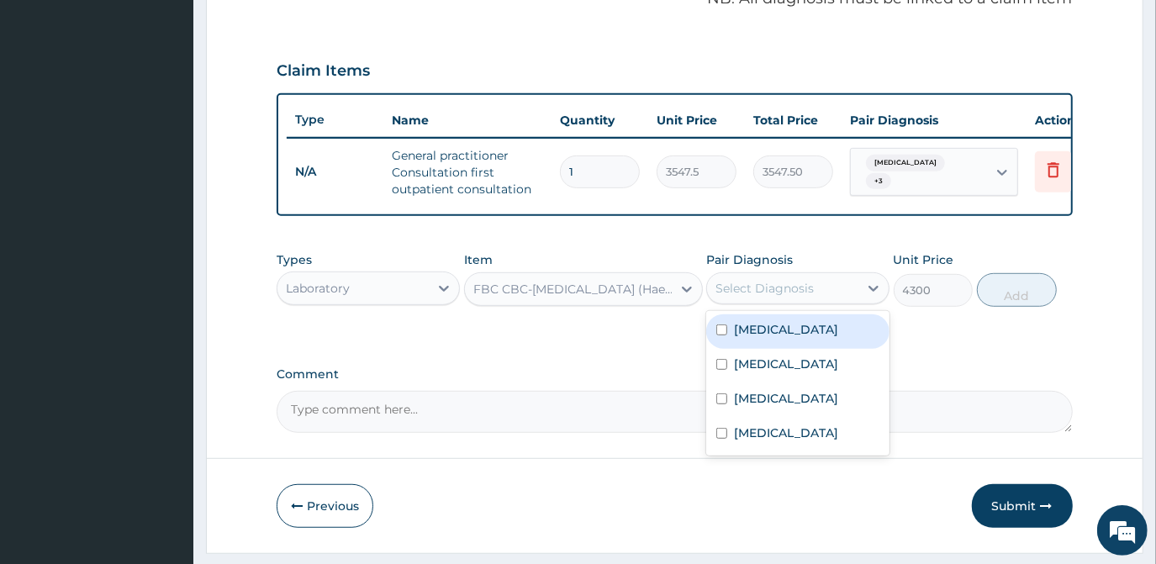
click at [764, 295] on div "Select Diagnosis" at bounding box center [765, 288] width 98 height 17
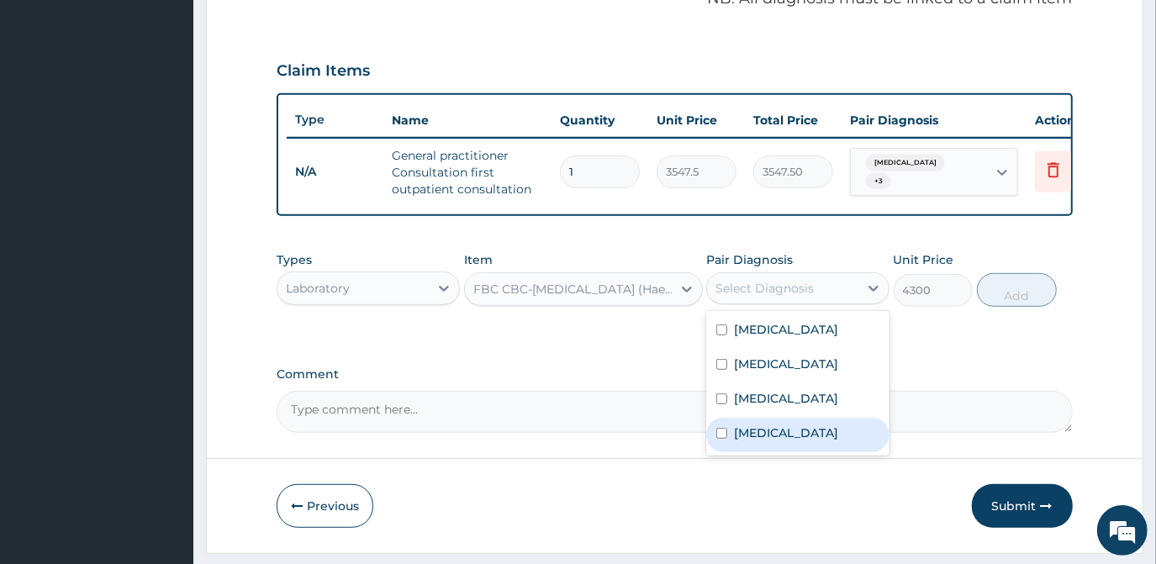
click at [774, 436] on div "Sepsis" at bounding box center [797, 435] width 183 height 34
checkbox input "true"
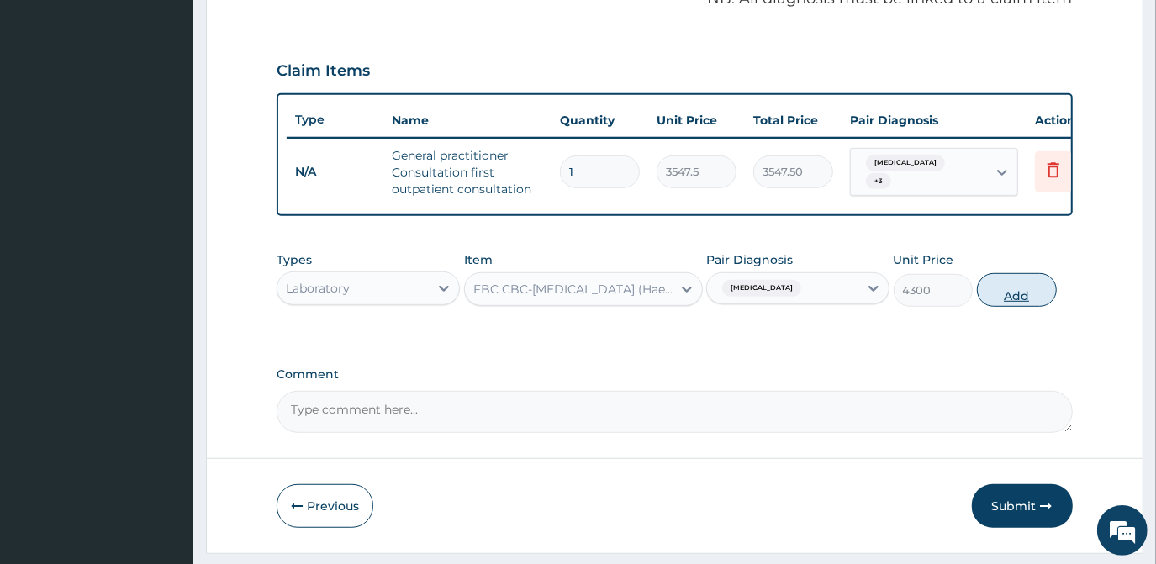
click at [998, 298] on button "Add" at bounding box center [1017, 290] width 80 height 34
type input "0"
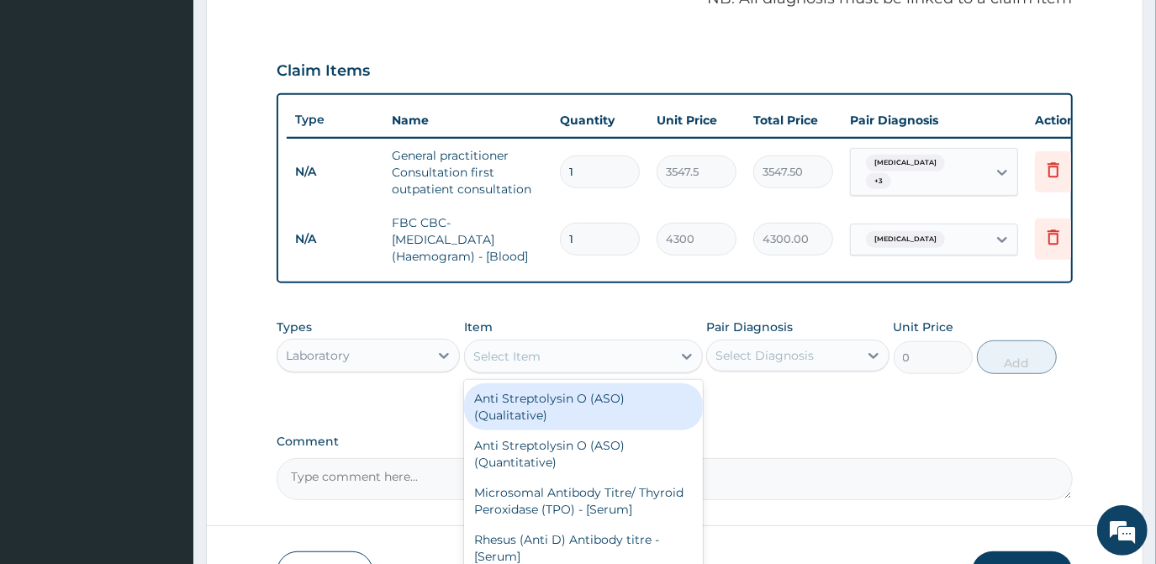
click at [589, 370] on div "Select Item" at bounding box center [568, 356] width 207 height 27
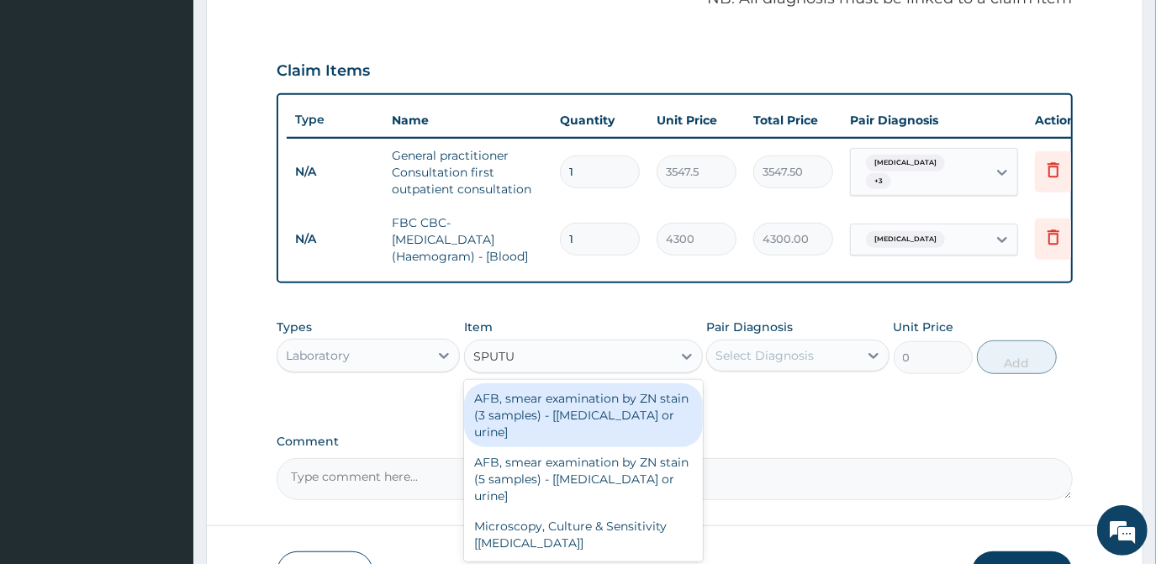
type input "SPUTUM"
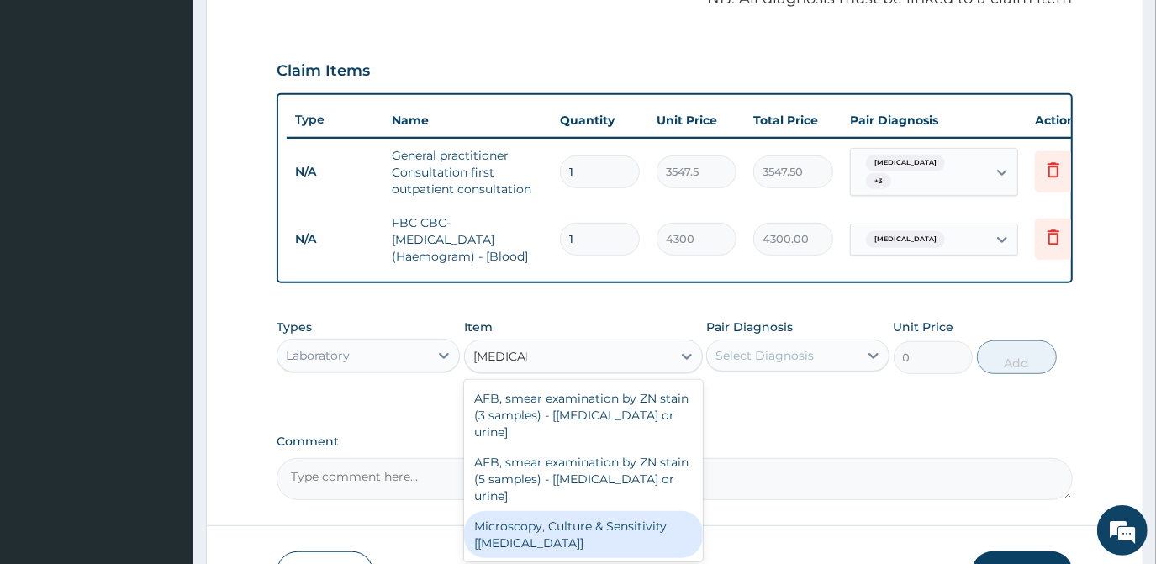
click at [607, 511] on div "Microscopy, Culture & Sensitivity [Sputum]" at bounding box center [583, 534] width 239 height 47
type input "4837.5"
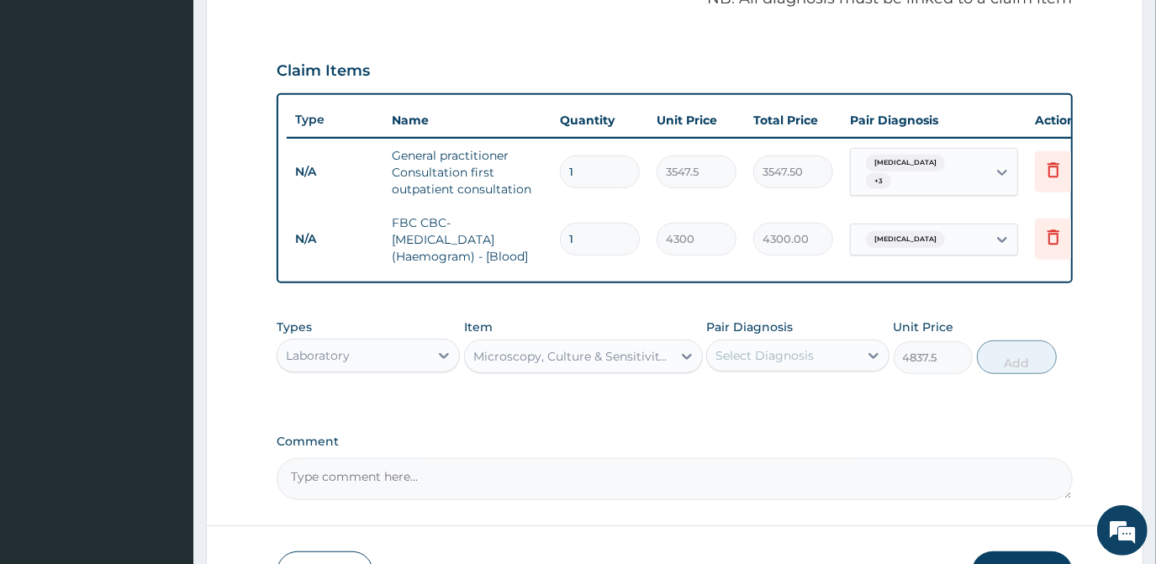
click at [760, 364] on div "Select Diagnosis" at bounding box center [765, 355] width 98 height 17
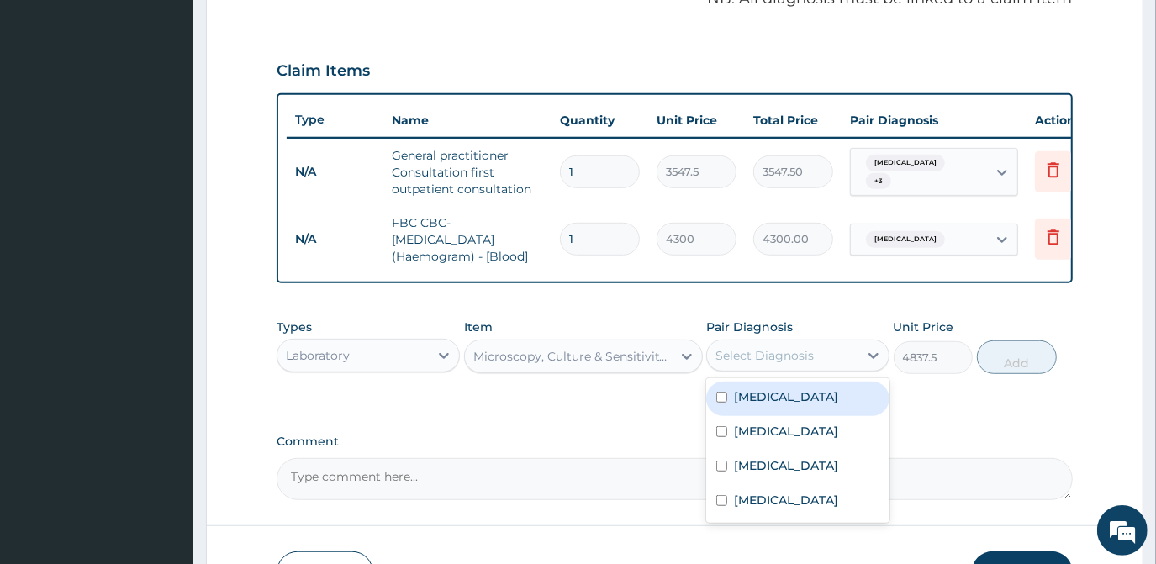
click at [775, 405] on label "Bronchitis" at bounding box center [786, 396] width 104 height 17
checkbox input "true"
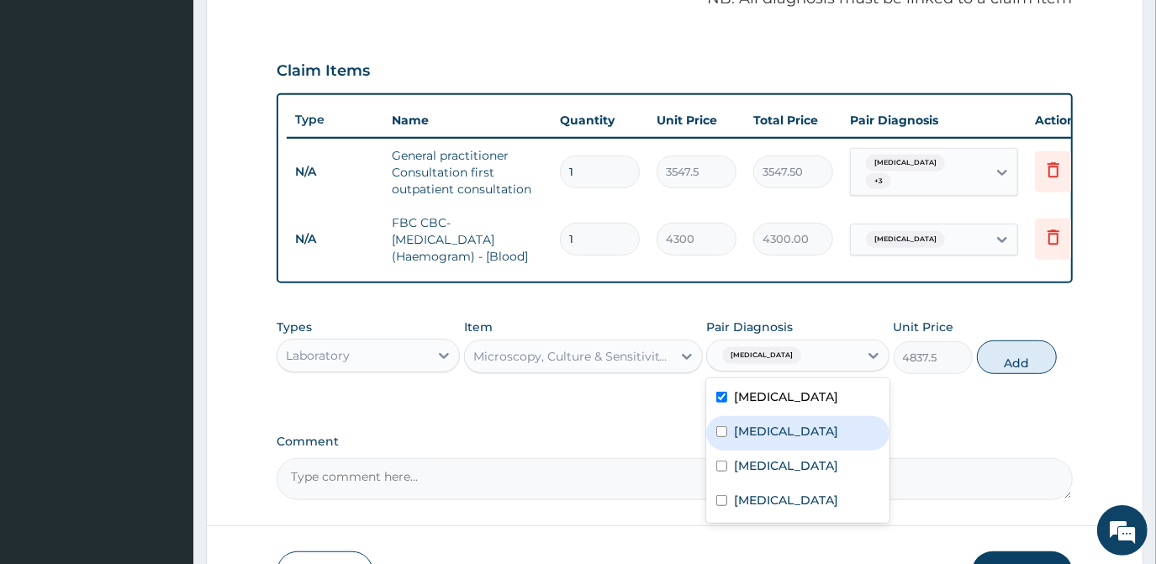
click at [742, 440] on label "Rhinitis" at bounding box center [786, 431] width 104 height 17
checkbox input "true"
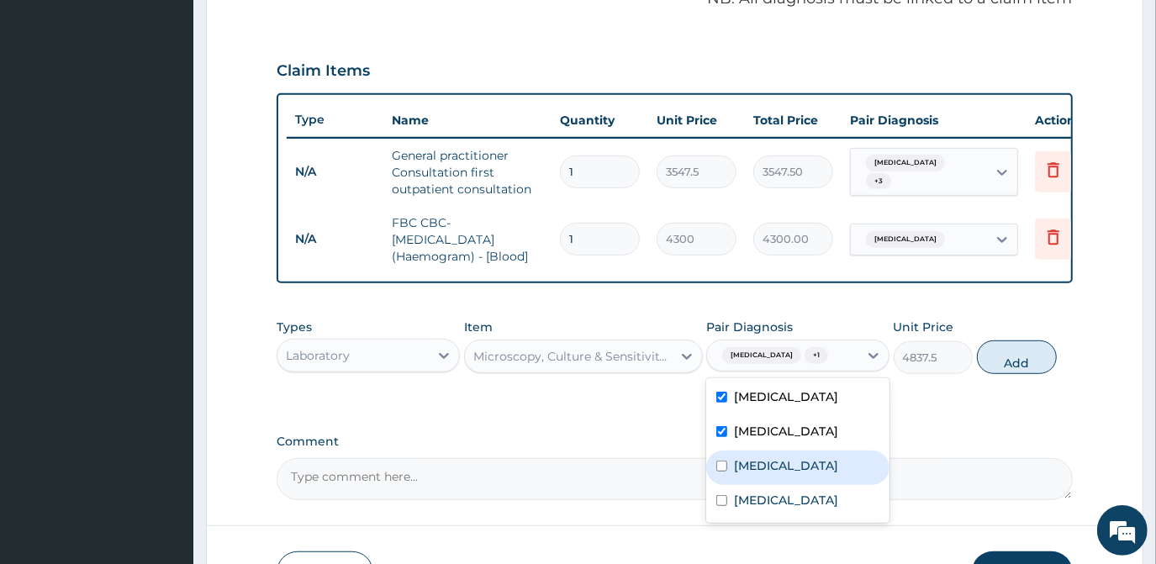
click at [740, 474] on label "Pneumonia" at bounding box center [786, 465] width 104 height 17
checkbox input "true"
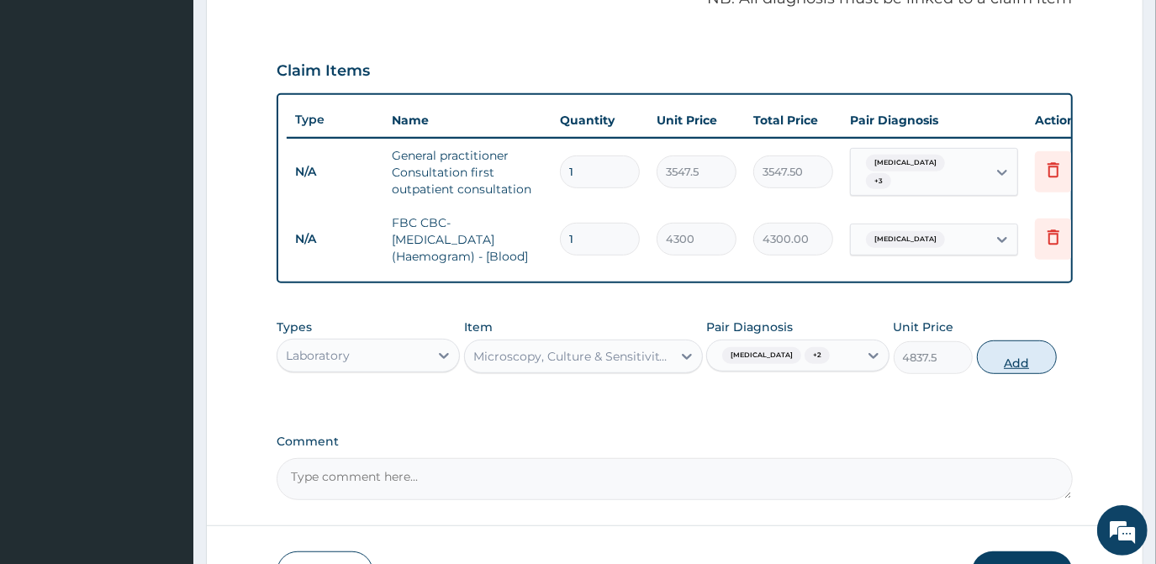
click at [1017, 367] on button "Add" at bounding box center [1017, 358] width 80 height 34
type input "0"
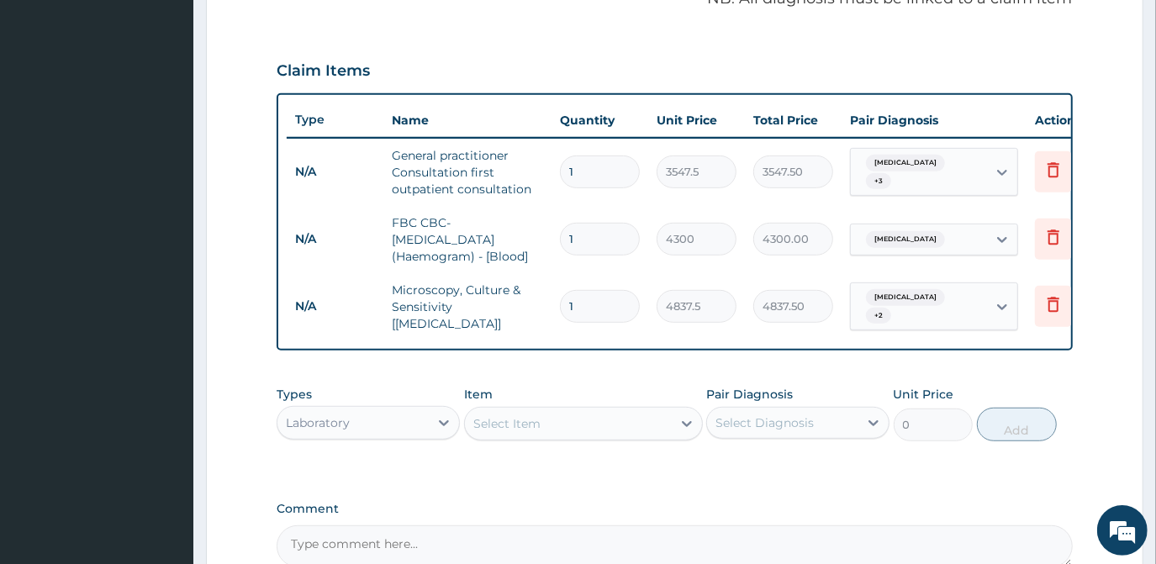
click at [374, 422] on div "Laboratory" at bounding box center [352, 422] width 151 height 27
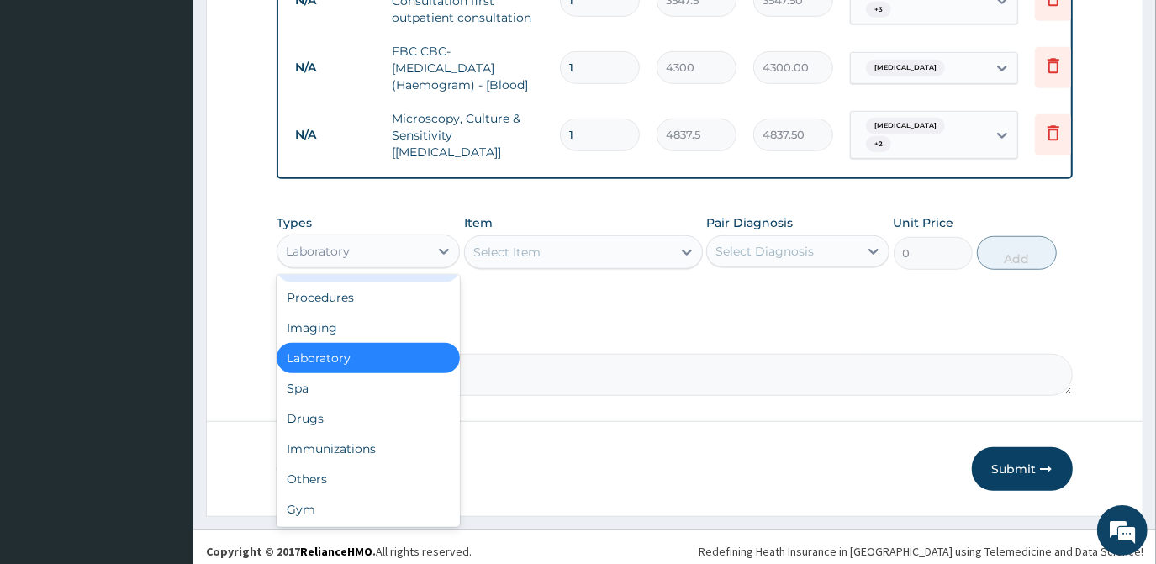
scroll to position [711, 0]
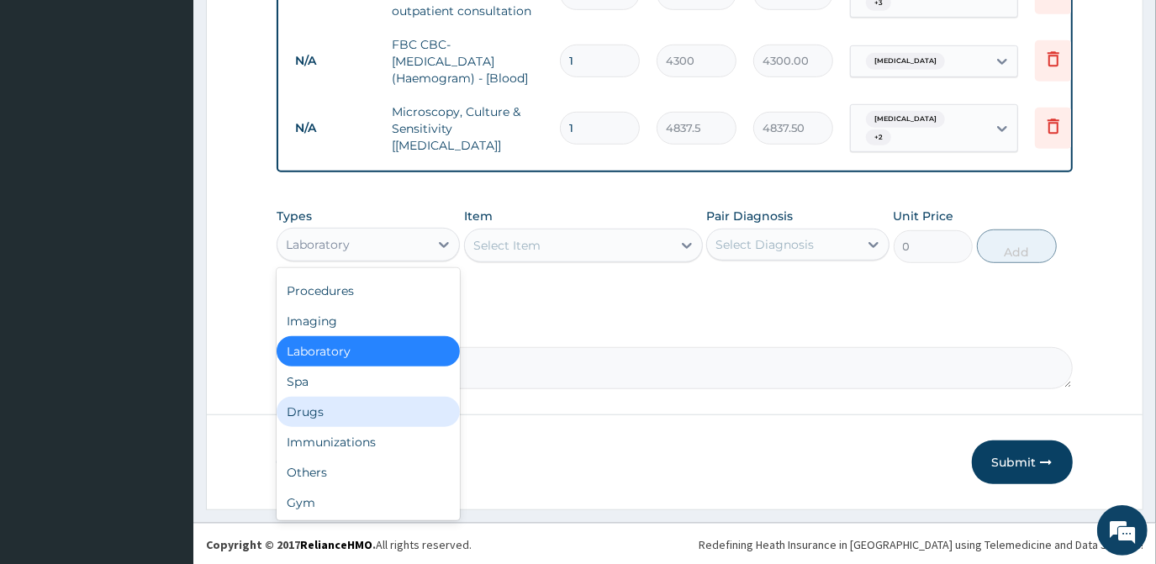
click at [374, 417] on div "Drugs" at bounding box center [368, 412] width 183 height 30
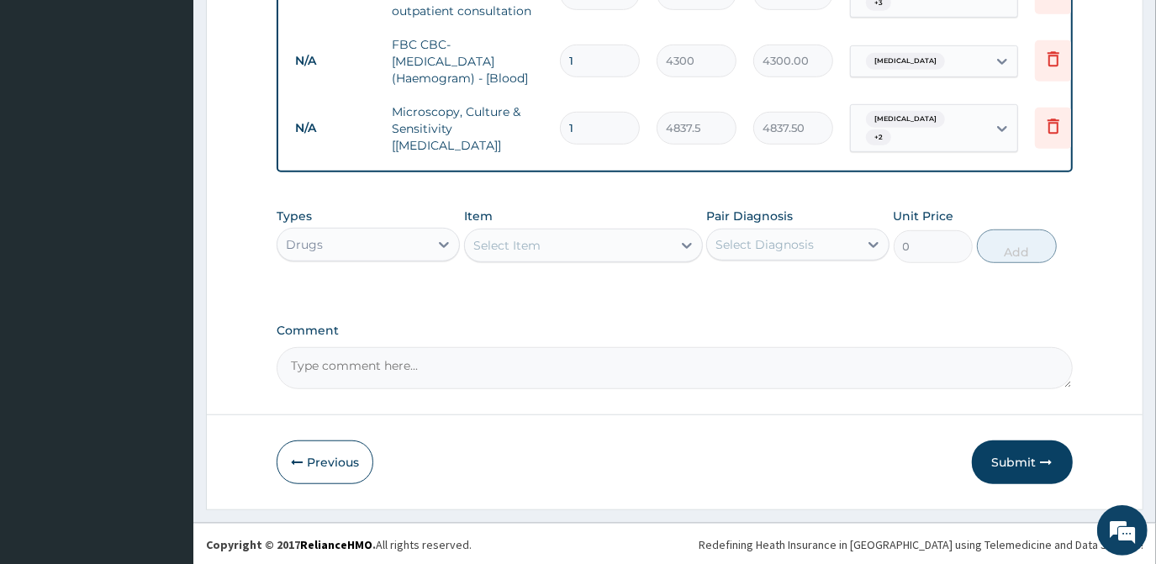
click at [573, 250] on div "Select Item" at bounding box center [568, 245] width 207 height 27
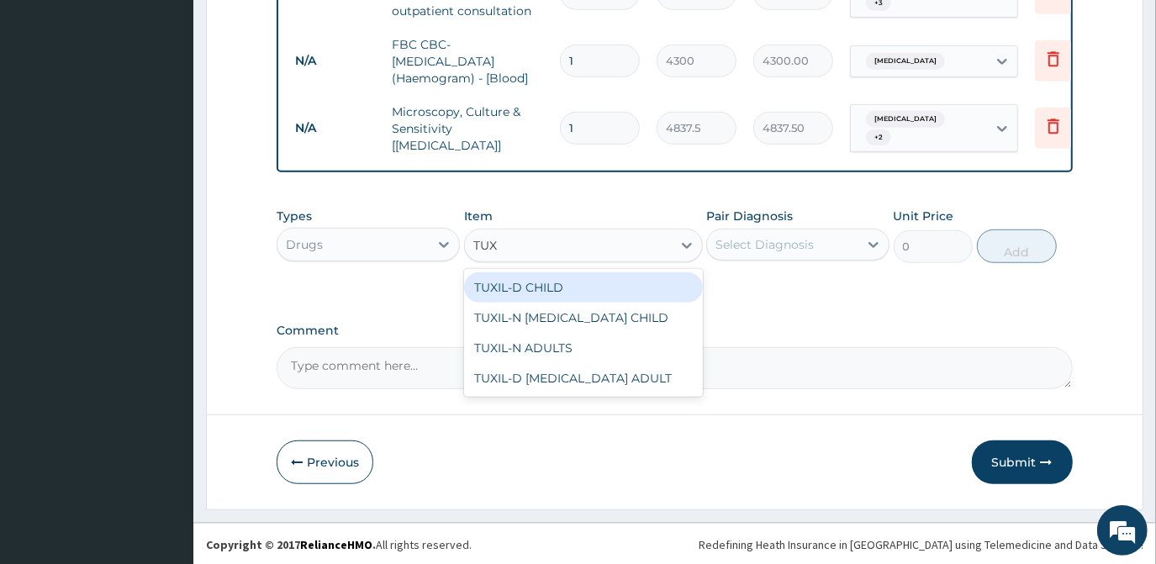
type input "TUXI"
click at [571, 293] on div "TUXIL-D CHILD" at bounding box center [583, 287] width 239 height 30
type input "1478.125"
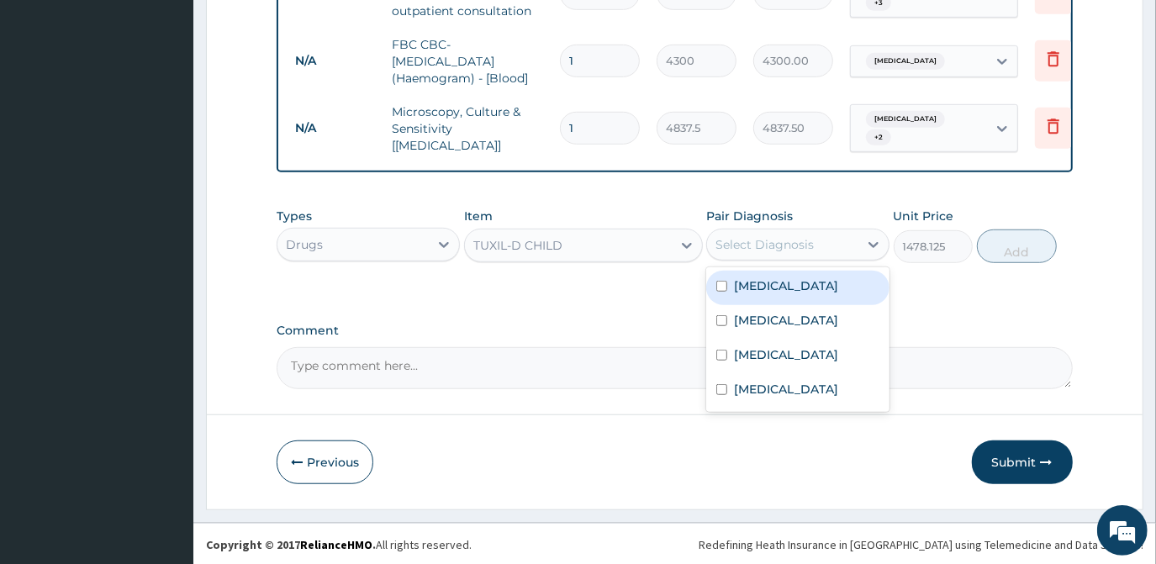
click at [769, 240] on div "Select Diagnosis" at bounding box center [765, 244] width 98 height 17
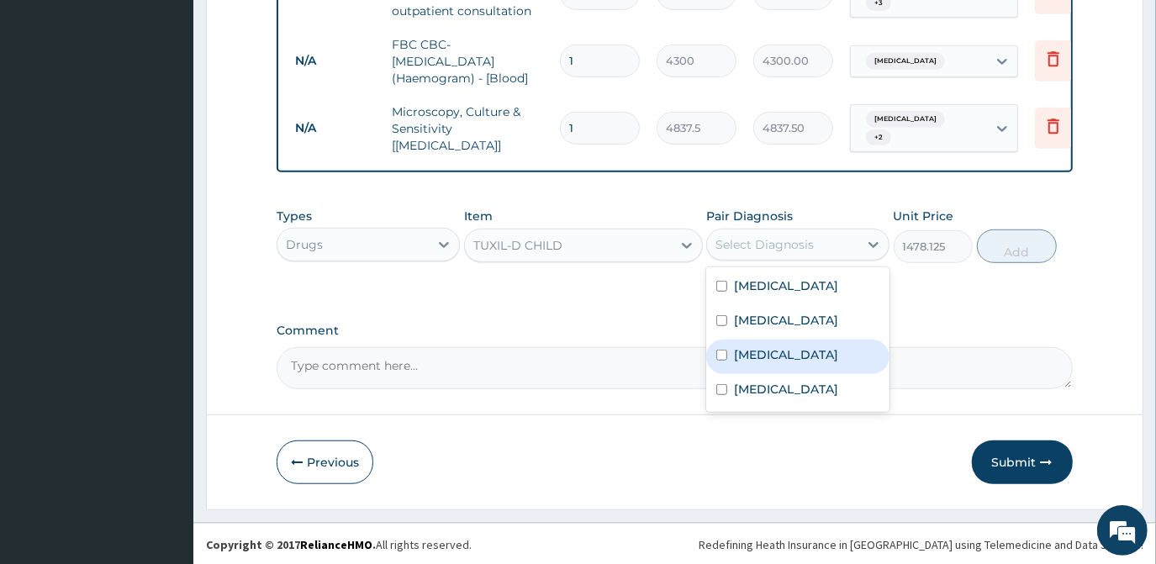
click at [765, 357] on label "Pneumonia" at bounding box center [786, 354] width 104 height 17
checkbox input "true"
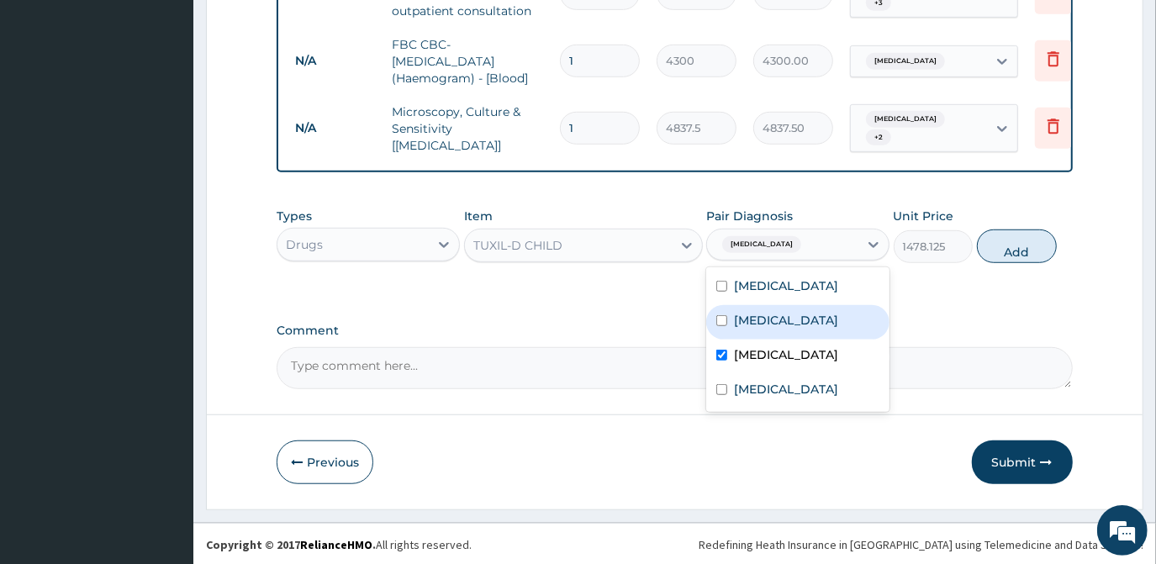
drag, startPoint x: 763, startPoint y: 336, endPoint x: 767, endPoint y: 313, distance: 23.1
click at [763, 335] on div "Rhinitis" at bounding box center [797, 322] width 183 height 34
checkbox input "true"
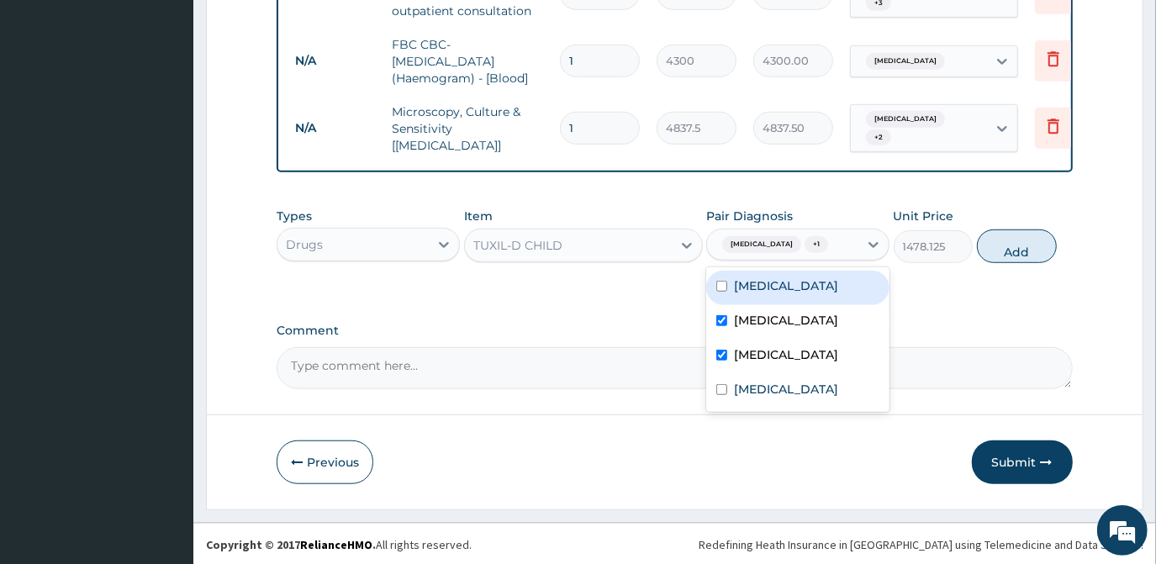
click at [767, 293] on label "Bronchitis" at bounding box center [786, 285] width 104 height 17
checkbox input "true"
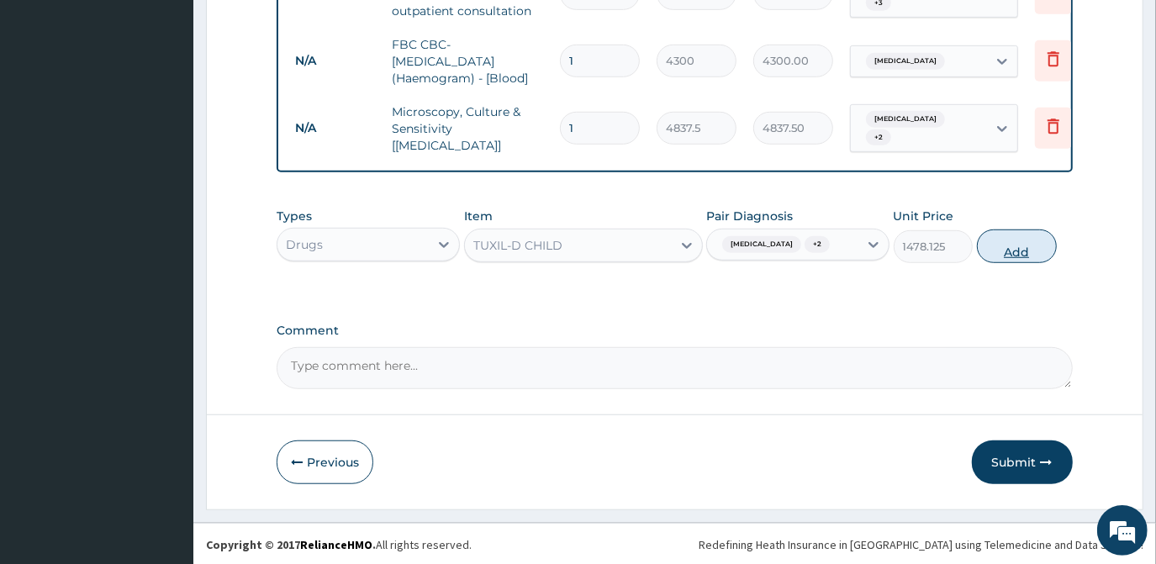
click at [1001, 252] on button "Add" at bounding box center [1017, 247] width 80 height 34
type input "0"
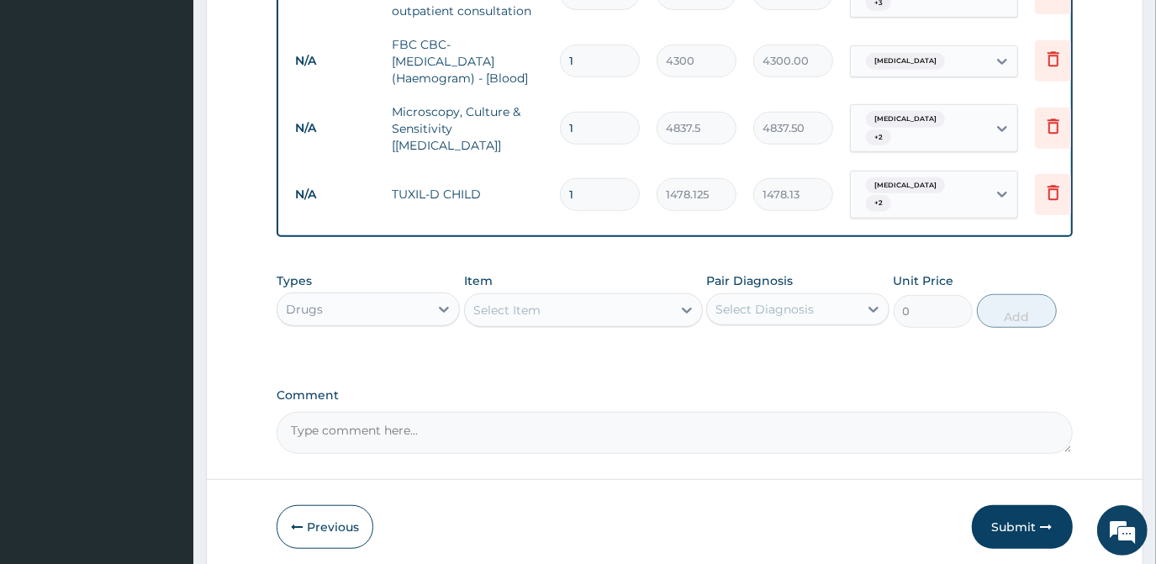
click at [599, 297] on div "Select Item" at bounding box center [568, 310] width 207 height 27
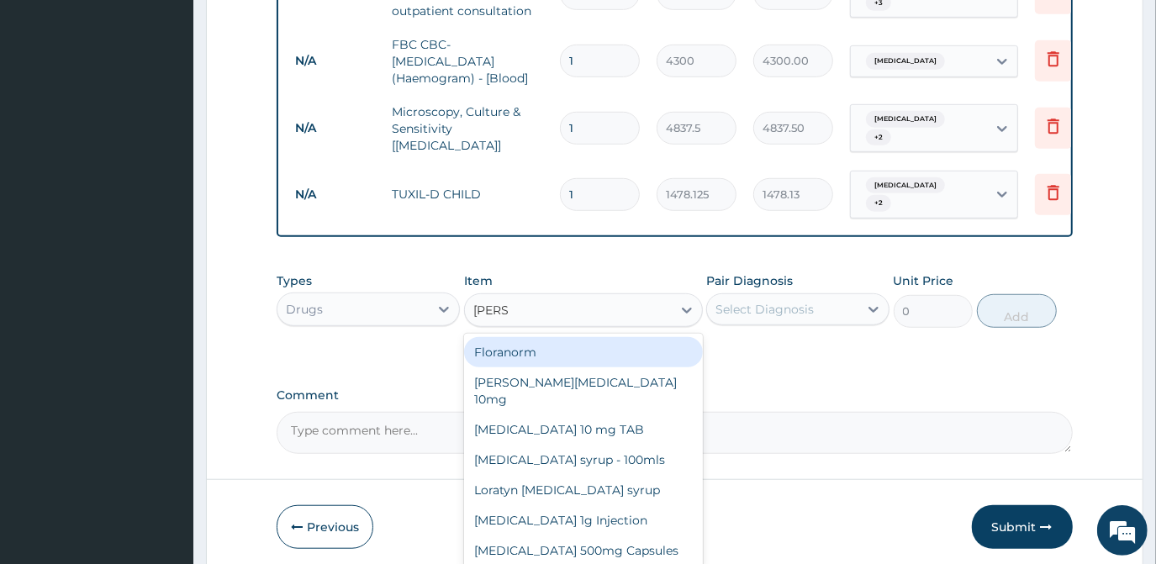
type input "LORAT"
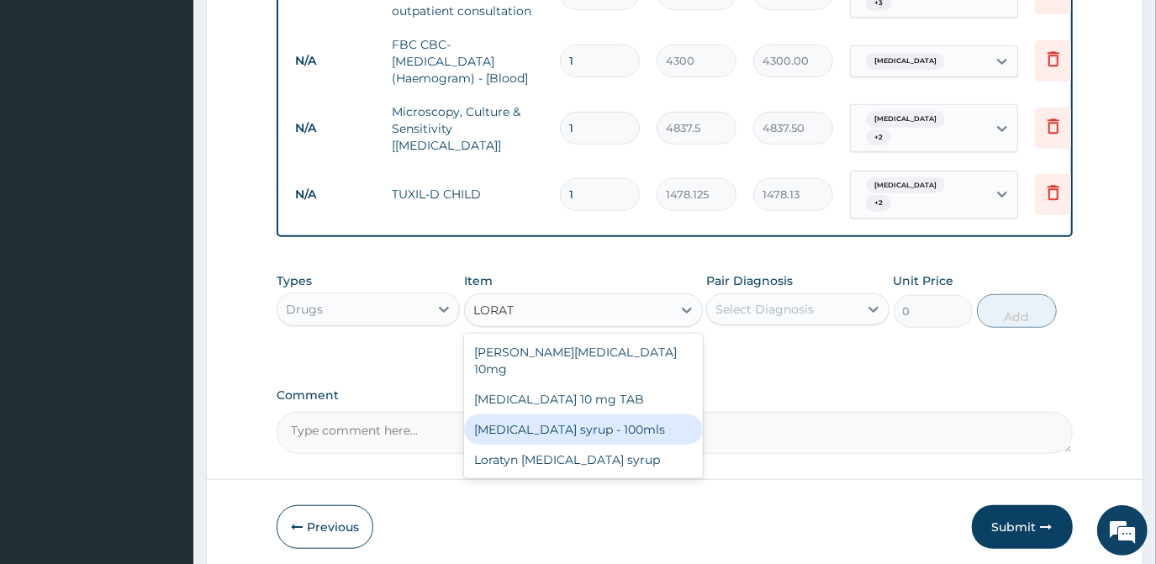
click at [565, 415] on div "Loratadine syrup - 100mls" at bounding box center [583, 430] width 239 height 30
type input "1182.5"
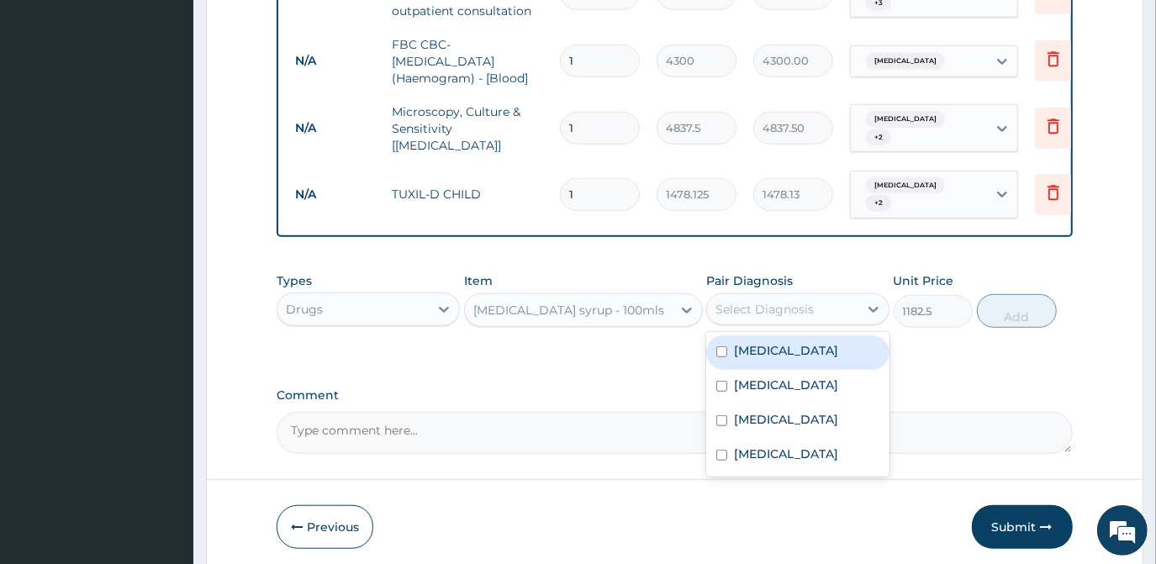
click at [767, 301] on div "Select Diagnosis" at bounding box center [765, 309] width 98 height 17
drag, startPoint x: 768, startPoint y: 355, endPoint x: 767, endPoint y: 383, distance: 27.8
click at [767, 360] on div "Bronchitis" at bounding box center [797, 353] width 183 height 34
checkbox input "true"
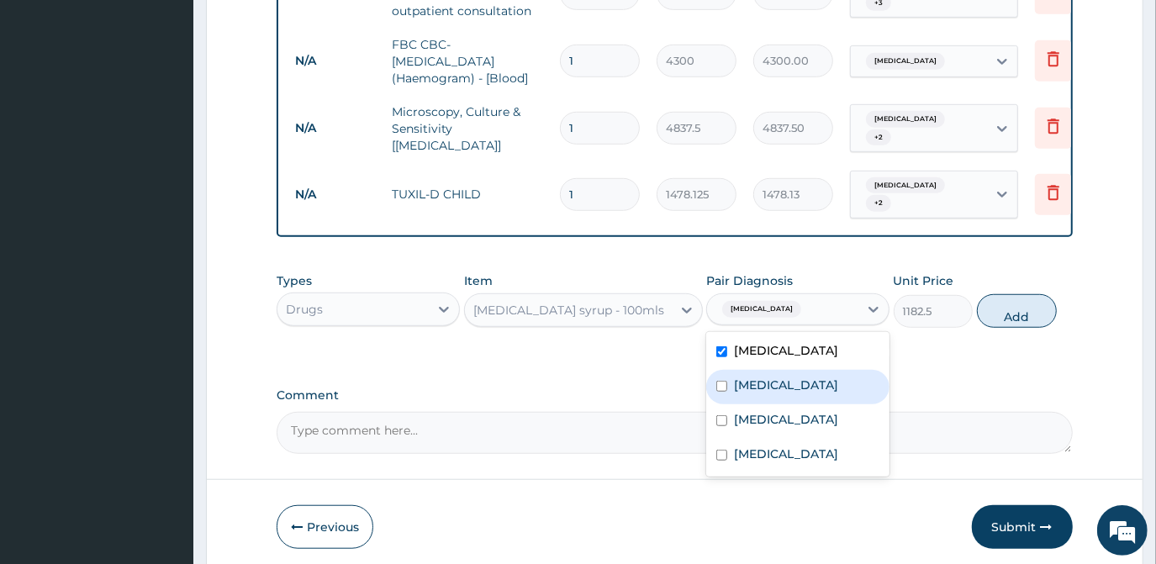
click at [766, 386] on label "Rhinitis" at bounding box center [786, 385] width 104 height 17
checkbox input "true"
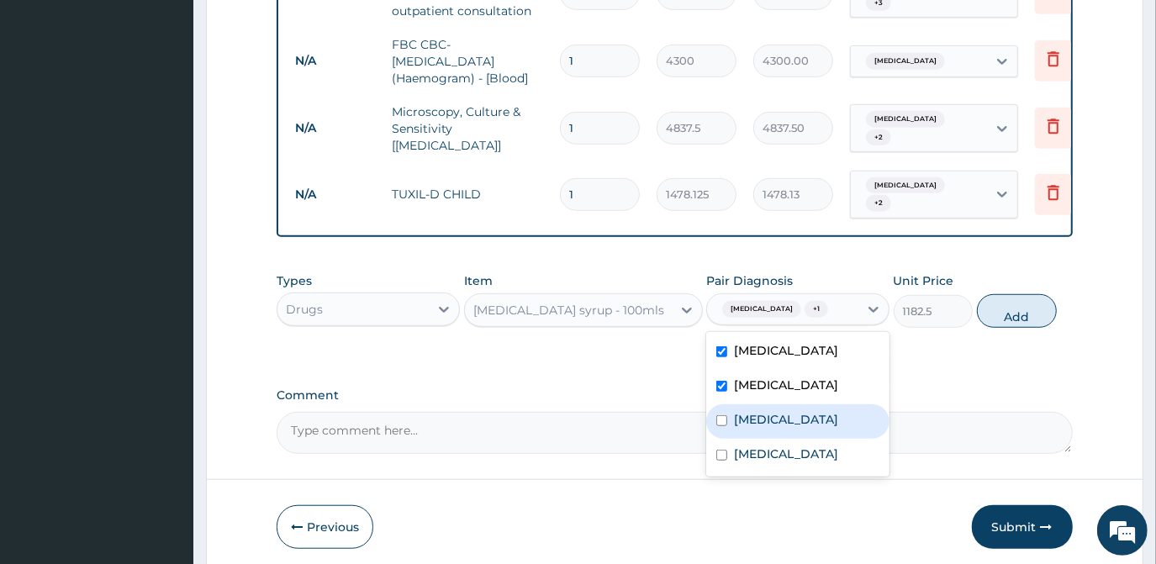
drag, startPoint x: 768, startPoint y: 407, endPoint x: 791, endPoint y: 402, distance: 24.1
click at [768, 411] on label "Pneumonia" at bounding box center [786, 419] width 104 height 17
checkbox input "true"
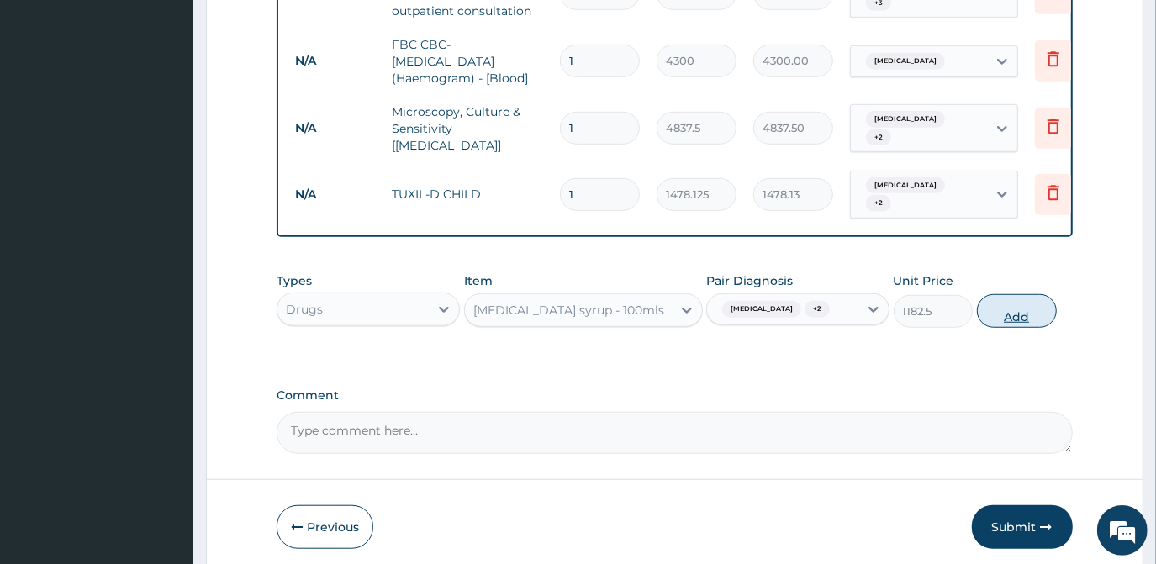
click at [1022, 310] on button "Add" at bounding box center [1017, 311] width 80 height 34
type input "0"
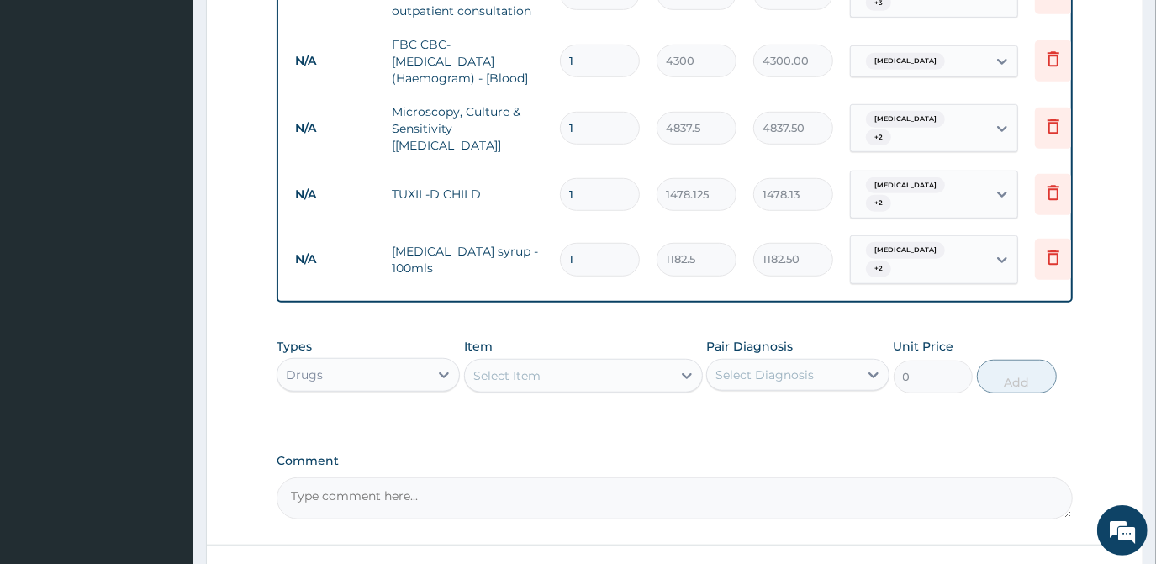
click at [561, 362] on div "Select Item" at bounding box center [568, 375] width 207 height 27
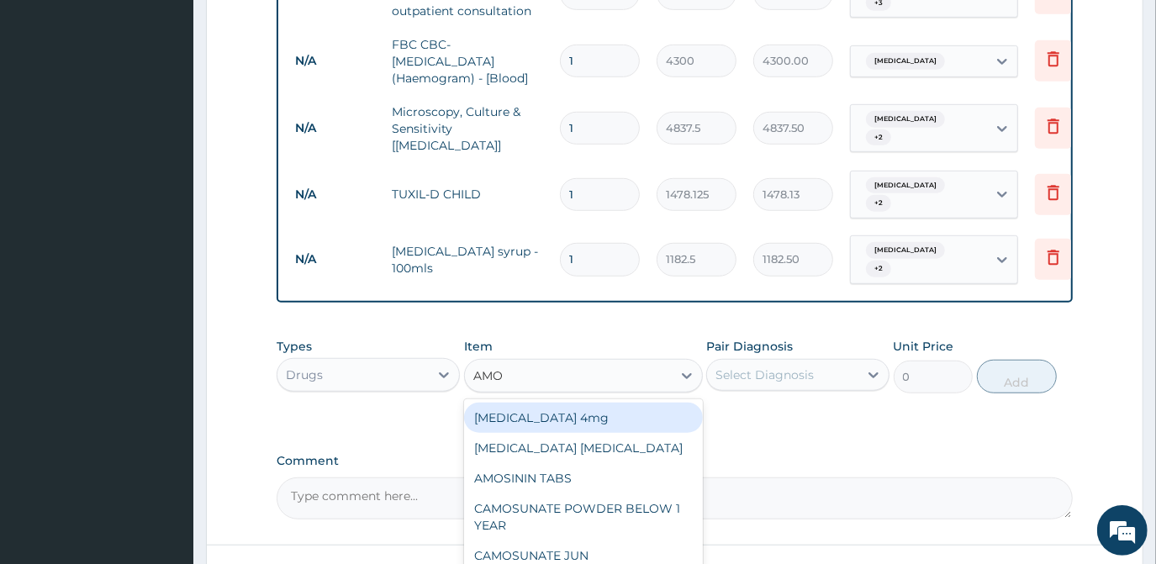
type input "AMOX"
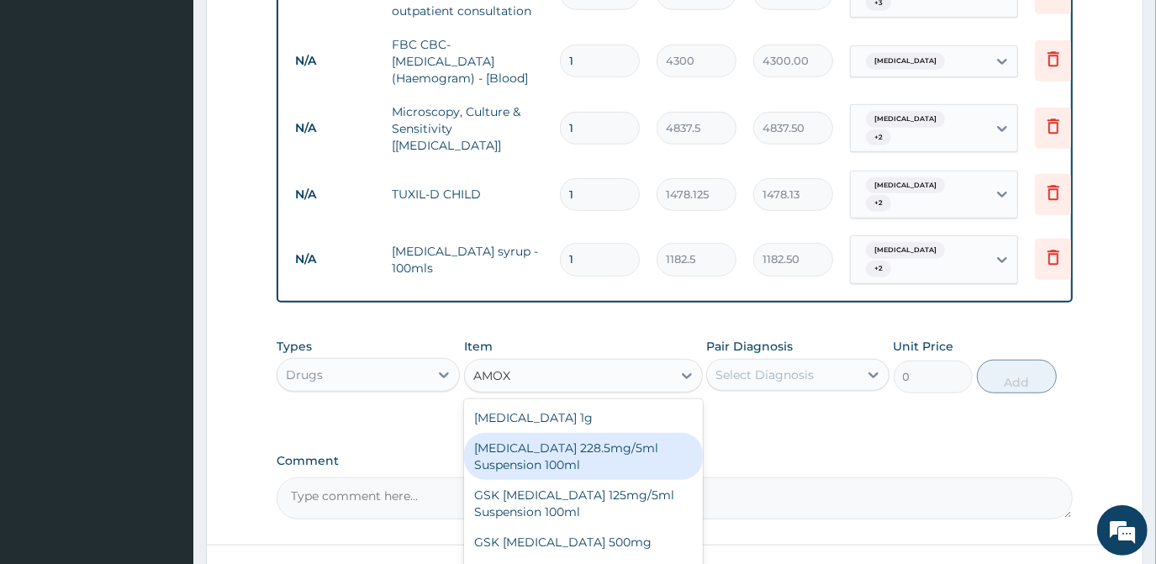
click at [614, 454] on div "CO-AMOXICLAV 228.5mg/5ml Suspension 100ml" at bounding box center [583, 456] width 239 height 47
type input "2246.75"
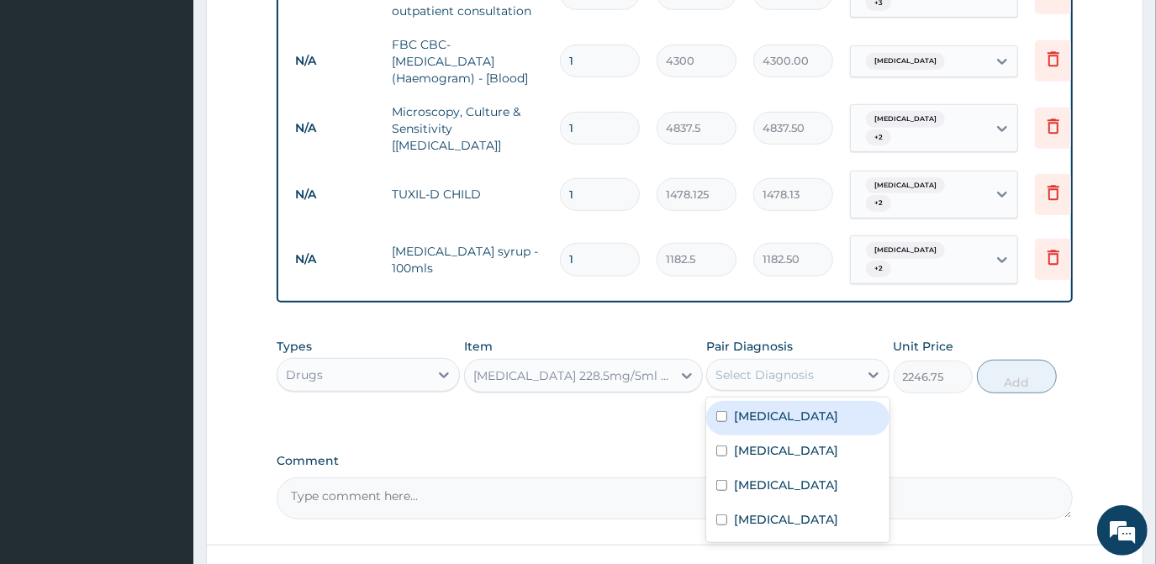
click at [777, 367] on div "Select Diagnosis" at bounding box center [765, 375] width 98 height 17
click at [771, 413] on div "Bronchitis" at bounding box center [797, 418] width 183 height 34
checkbox input "true"
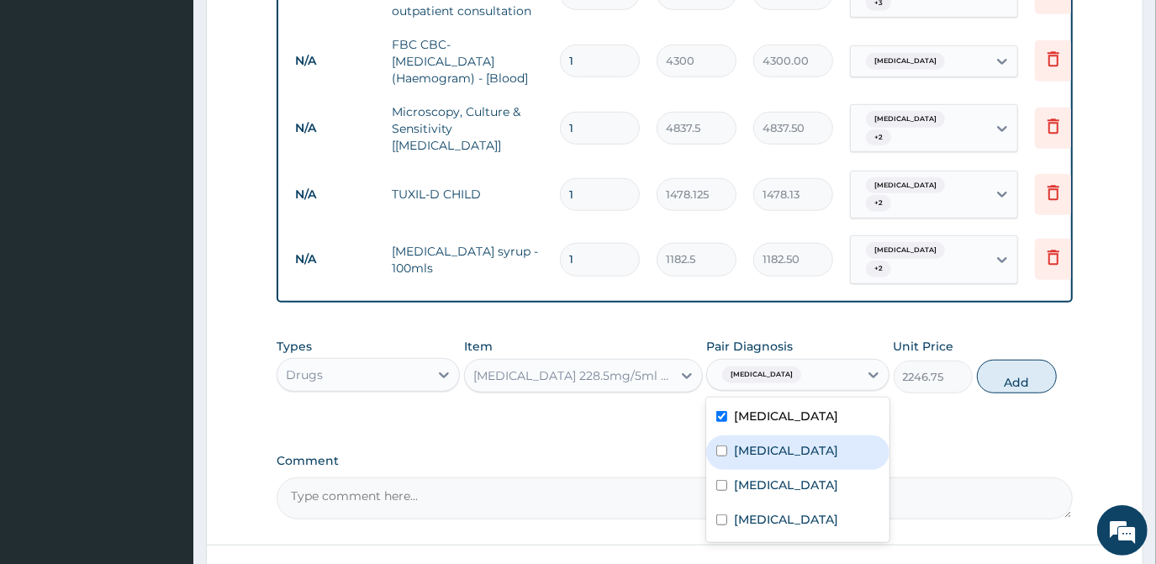
click at [771, 442] on label "Rhinitis" at bounding box center [786, 450] width 104 height 17
checkbox input "true"
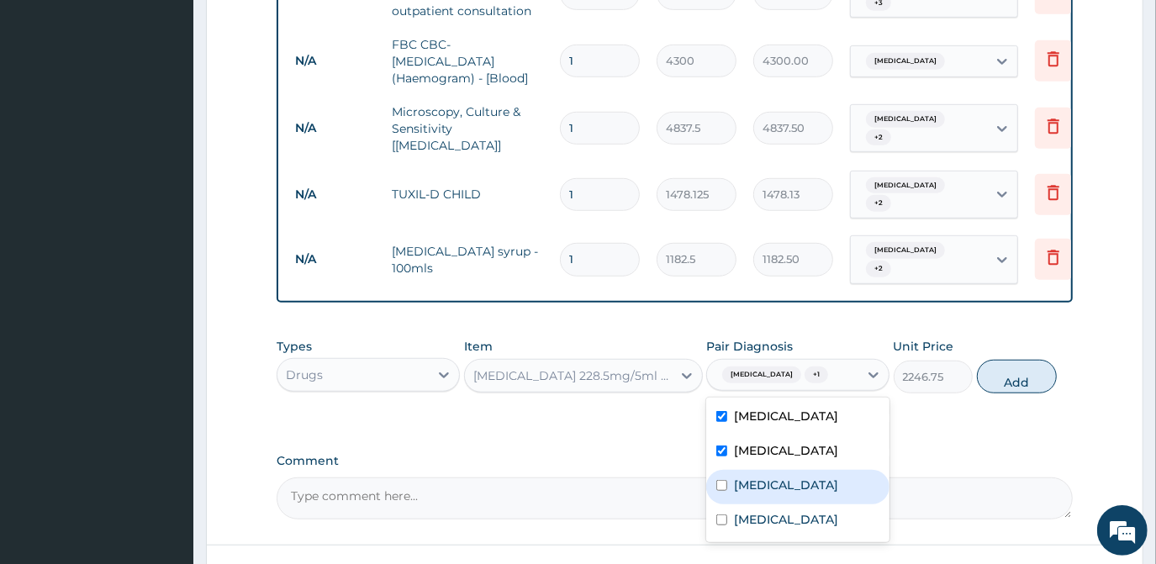
click at [772, 477] on label "Pneumonia" at bounding box center [786, 485] width 104 height 17
checkbox input "true"
click at [1013, 362] on button "Add" at bounding box center [1017, 377] width 80 height 34
type input "0"
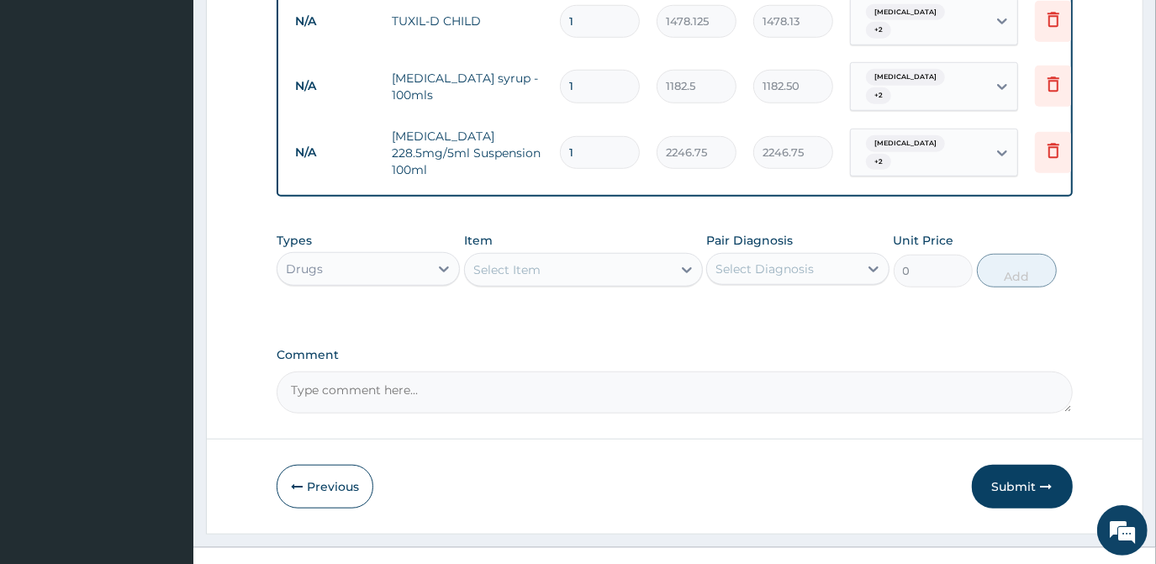
scroll to position [895, 0]
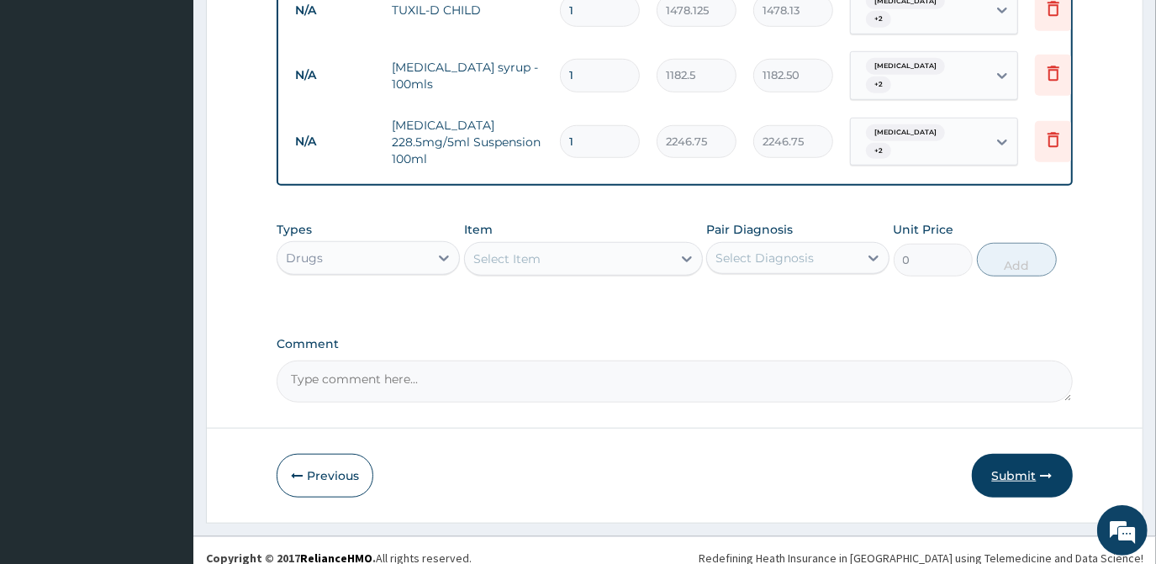
click at [1009, 465] on button "Submit" at bounding box center [1022, 476] width 101 height 44
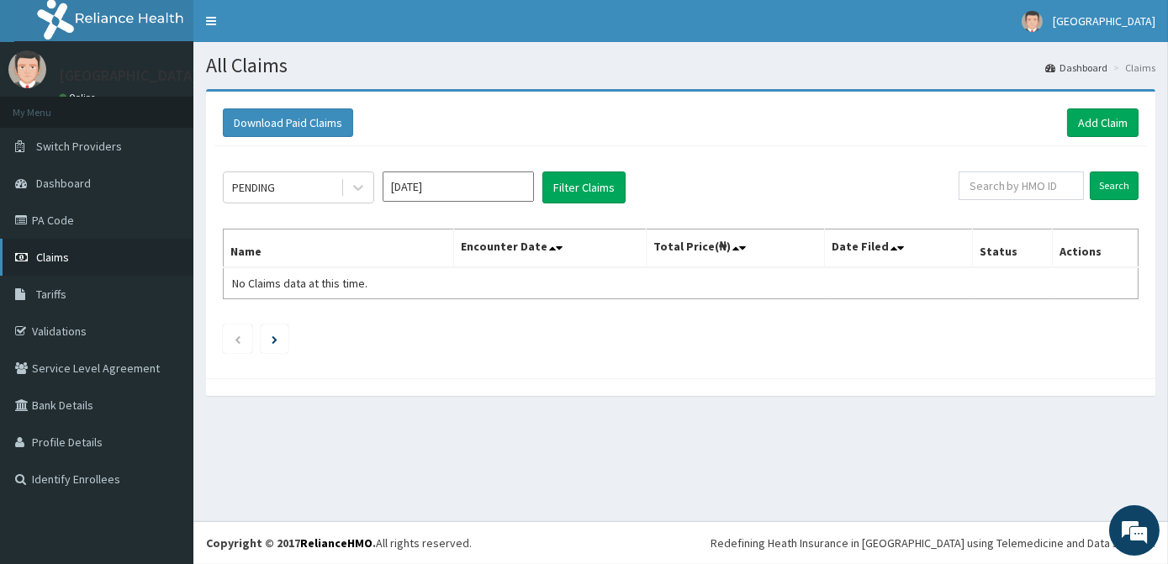
click at [74, 253] on link "Claims" at bounding box center [96, 257] width 193 height 37
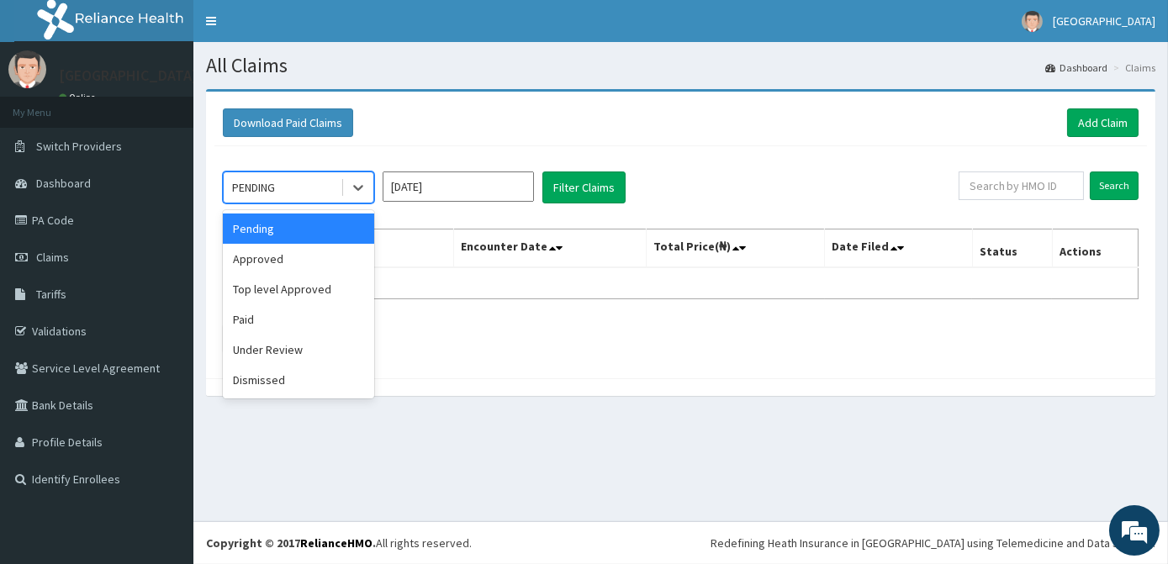
click at [297, 186] on div "PENDING" at bounding box center [282, 187] width 117 height 27
click at [277, 262] on div "Approved" at bounding box center [298, 259] width 151 height 30
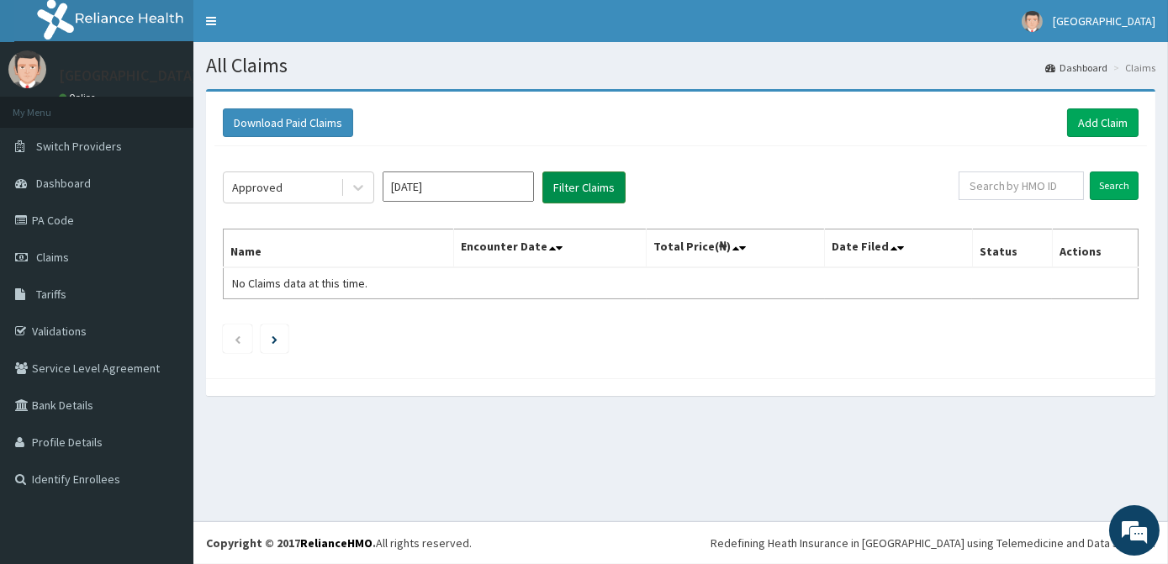
click at [565, 185] on button "Filter Claims" at bounding box center [583, 188] width 83 height 32
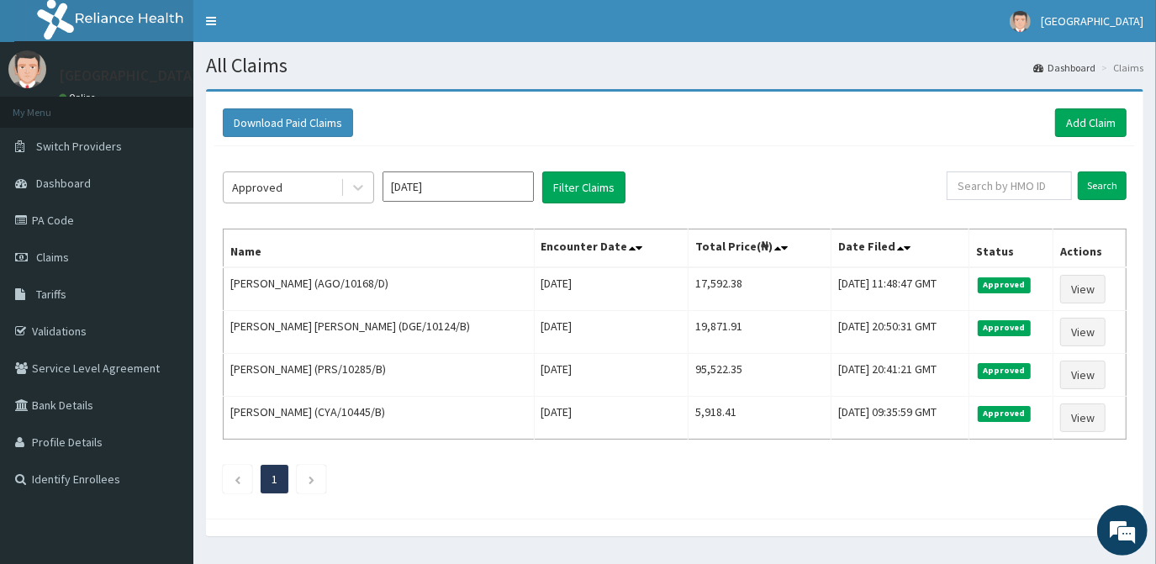
click at [300, 185] on div "Approved" at bounding box center [282, 187] width 117 height 27
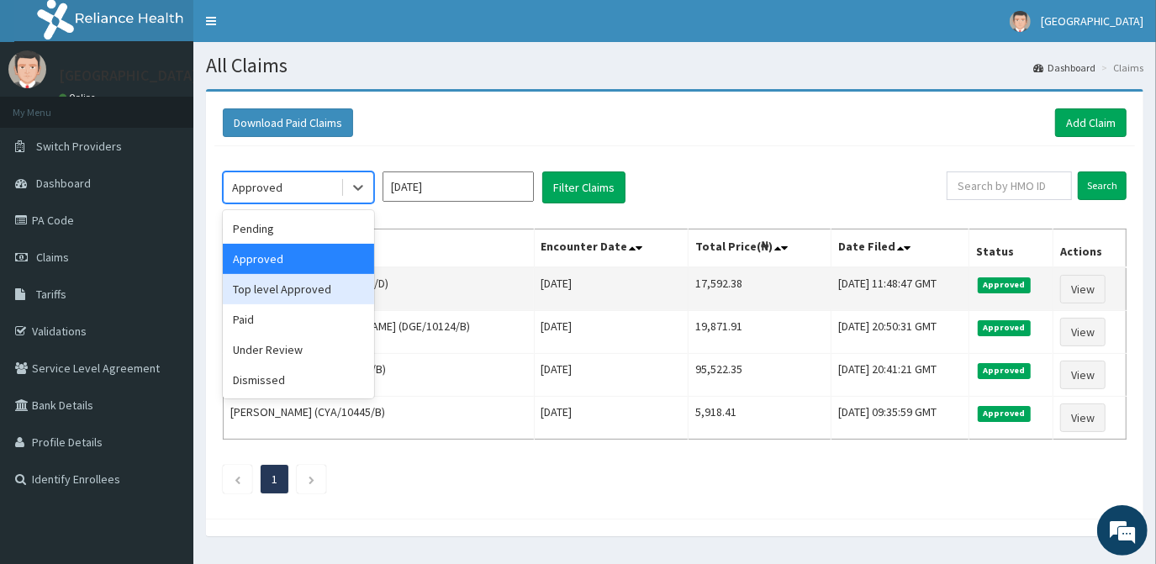
click at [304, 288] on div "Top level Approved" at bounding box center [298, 289] width 151 height 30
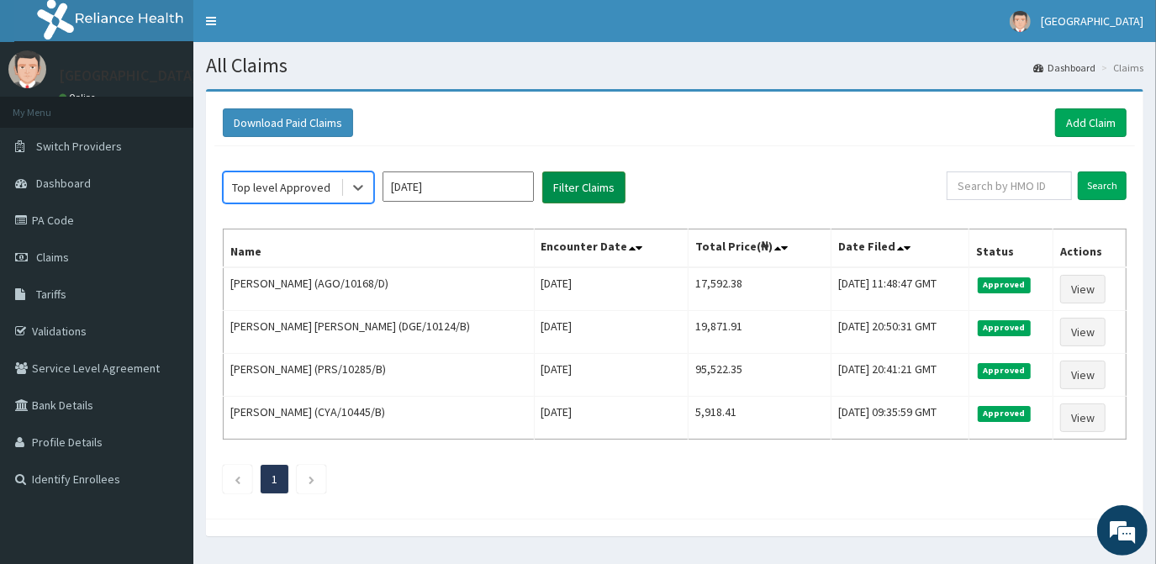
click at [579, 189] on button "Filter Claims" at bounding box center [583, 188] width 83 height 32
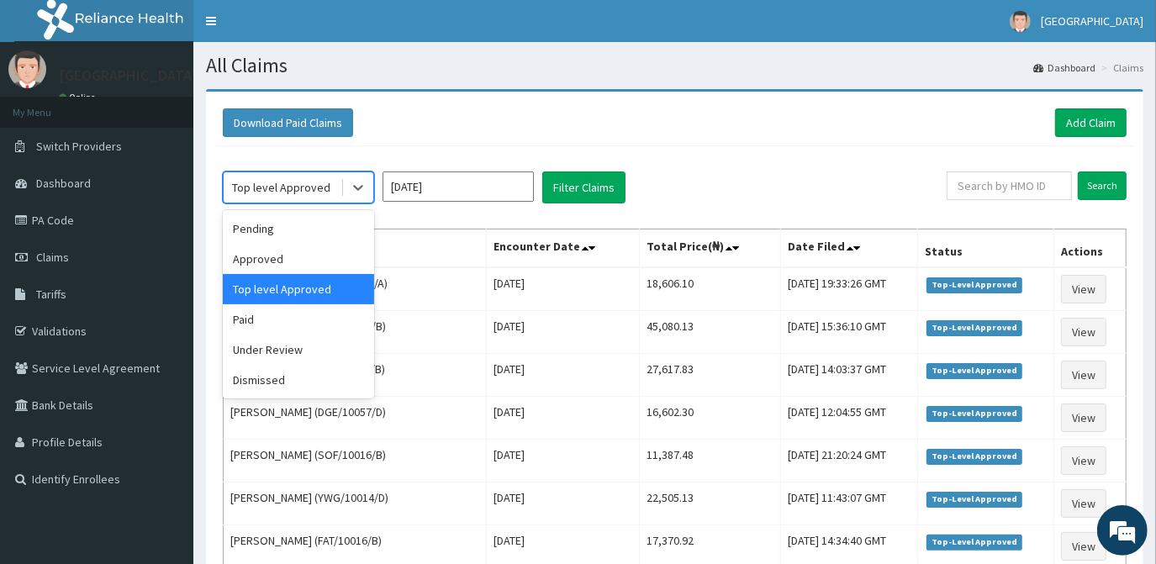
click at [273, 194] on div "Top level Approved" at bounding box center [281, 187] width 98 height 17
click at [304, 320] on div "Paid" at bounding box center [298, 319] width 151 height 30
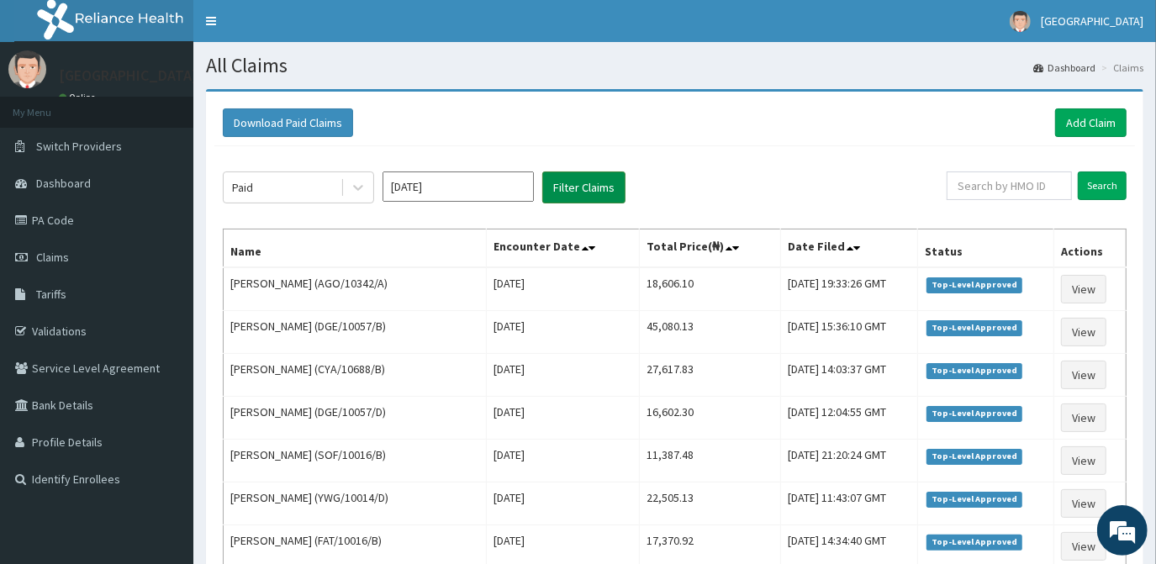
click at [584, 188] on button "Filter Claims" at bounding box center [583, 188] width 83 height 32
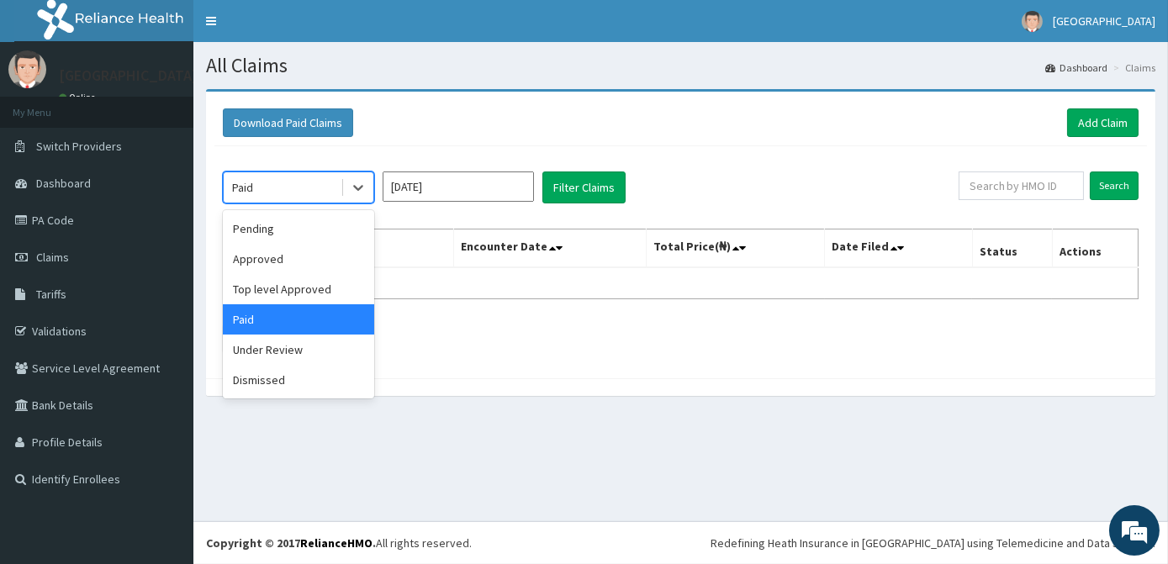
click at [264, 186] on div "Paid" at bounding box center [282, 187] width 117 height 27
click at [287, 346] on div "Under Review" at bounding box center [298, 350] width 151 height 30
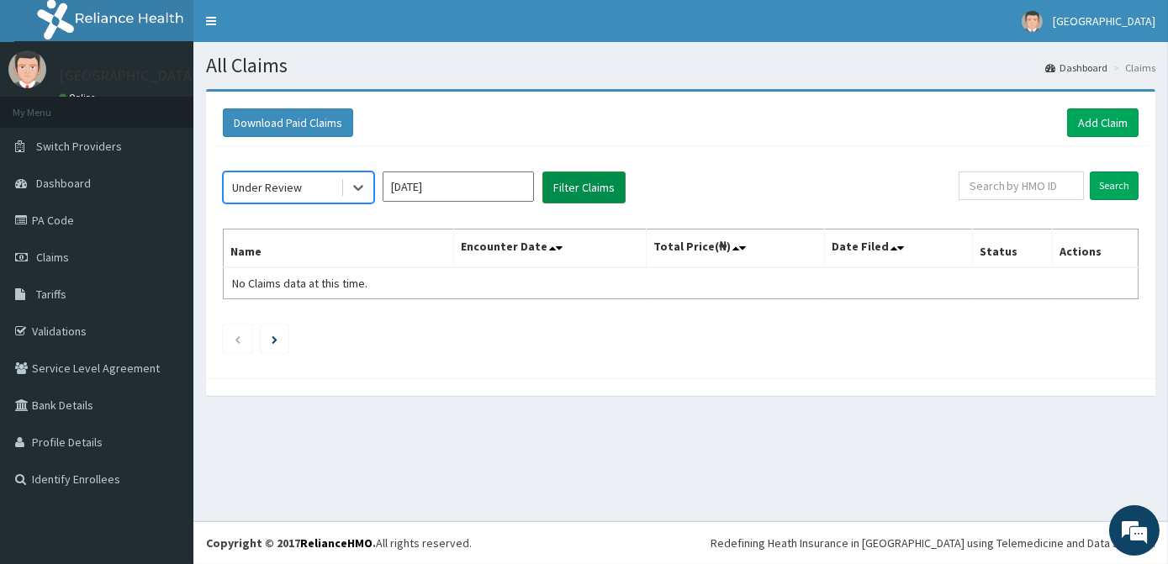
click at [583, 188] on button "Filter Claims" at bounding box center [583, 188] width 83 height 32
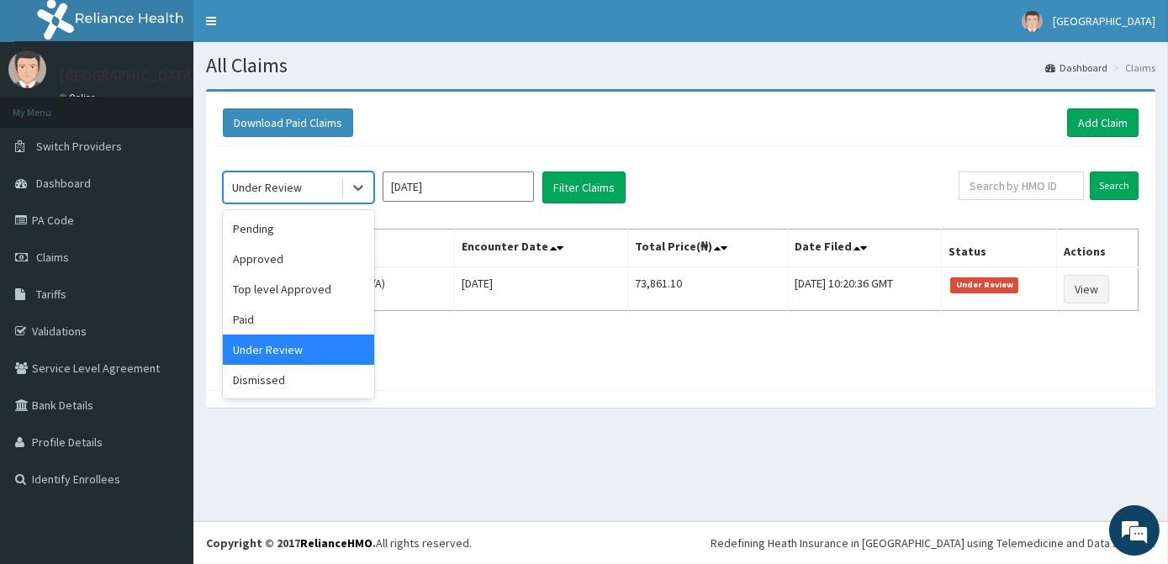
click at [284, 192] on div "Under Review" at bounding box center [267, 187] width 70 height 17
click at [276, 232] on div "Pending" at bounding box center [298, 229] width 151 height 30
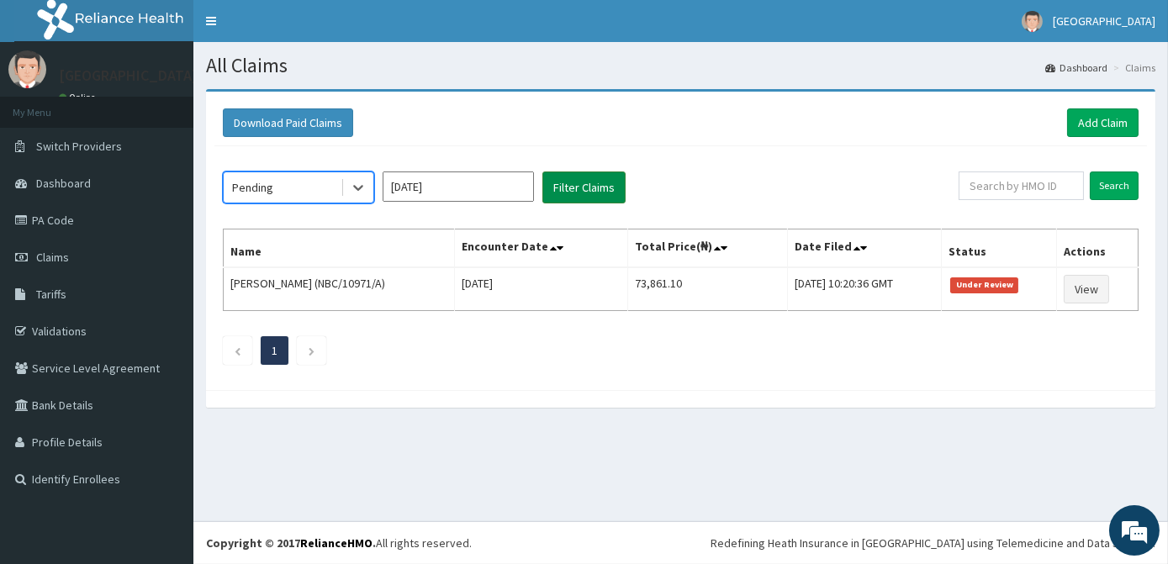
click at [580, 192] on button "Filter Claims" at bounding box center [583, 188] width 83 height 32
